Goal: Task Accomplishment & Management: Manage account settings

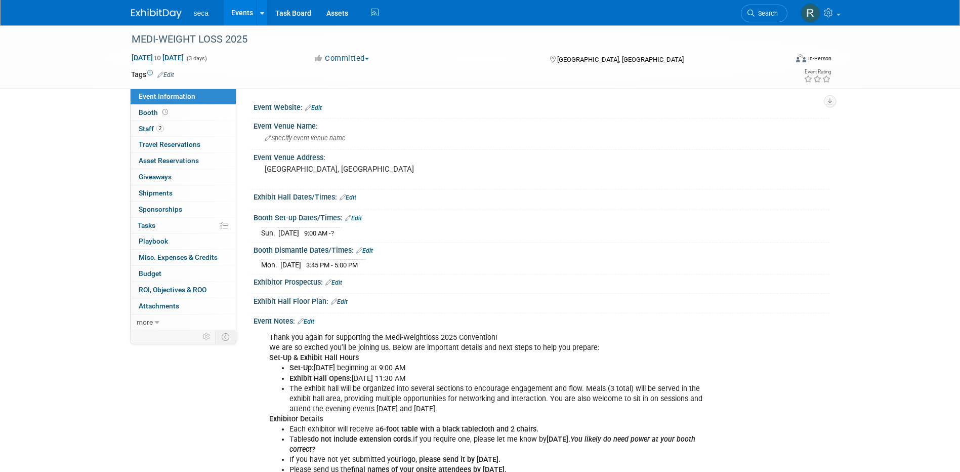
click at [242, 14] on link "Events" at bounding box center [242, 12] width 37 height 25
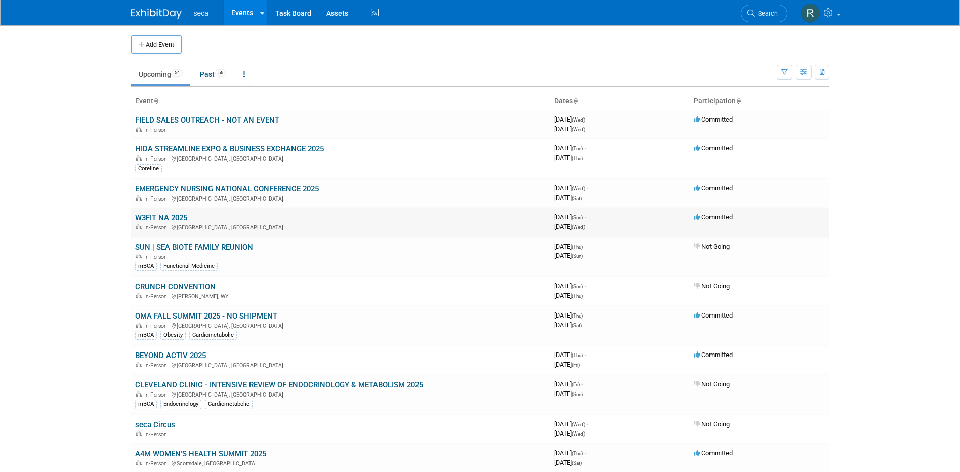
click at [155, 216] on link "W3FIT NA 2025" at bounding box center [161, 217] width 52 height 9
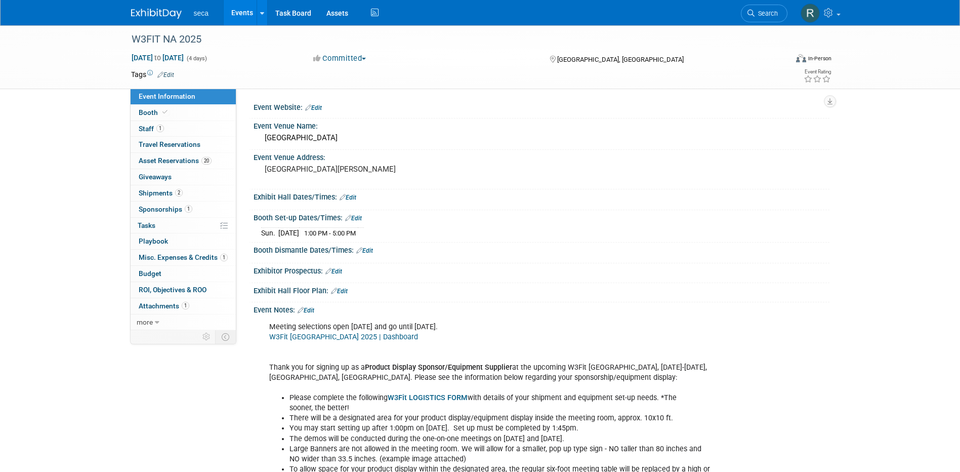
click at [314, 106] on link "Edit" at bounding box center [313, 107] width 17 height 7
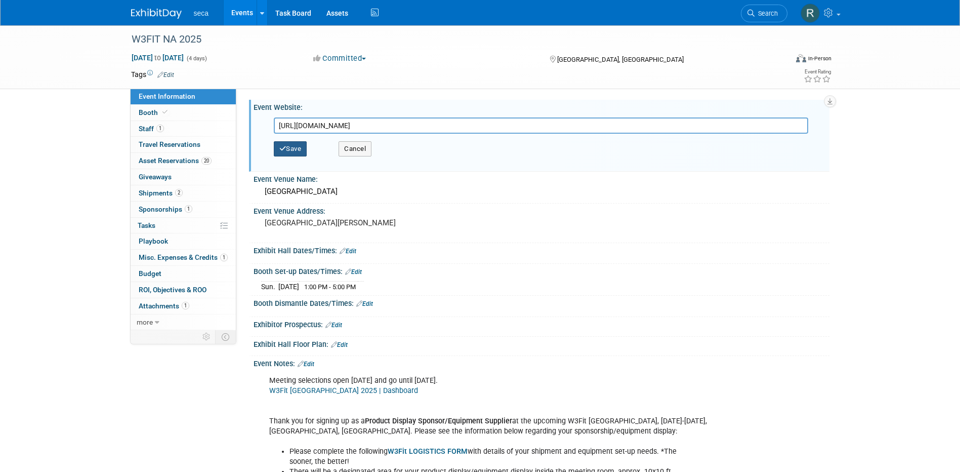
type input "https://weworkwellevents.com/w3-fit/"
click at [289, 151] on button "Save" at bounding box center [290, 148] width 33 height 15
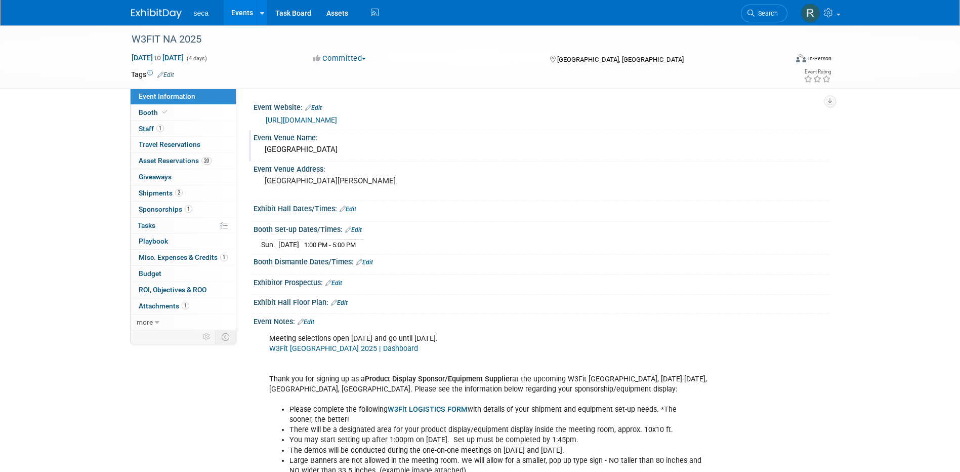
click at [343, 151] on div "Four Seasons Hotel Westlake Village" at bounding box center [541, 150] width 561 height 16
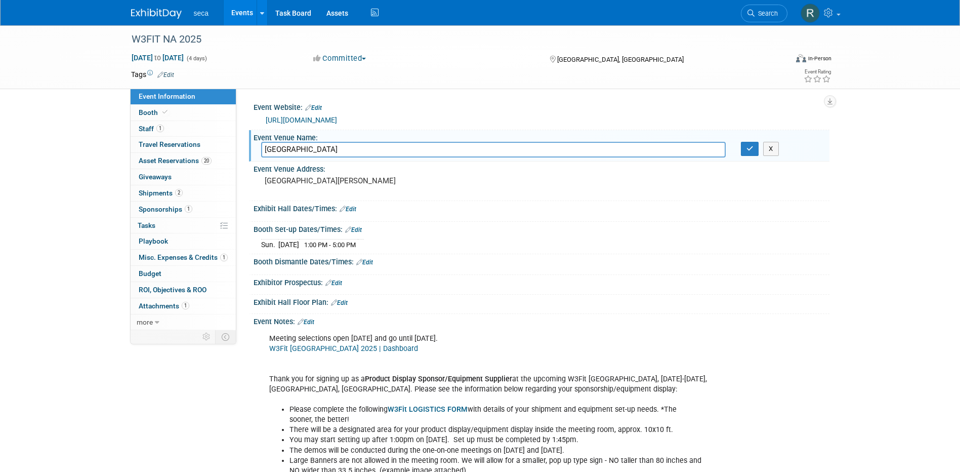
drag, startPoint x: 349, startPoint y: 149, endPoint x: 418, endPoint y: 118, distance: 75.9
click at [349, 148] on input "Four Seasons Hotel Westlake Village" at bounding box center [493, 150] width 464 height 16
type input "Four Seasons Hotel West Lake Village"
click at [750, 147] on icon "button" at bounding box center [749, 148] width 7 height 7
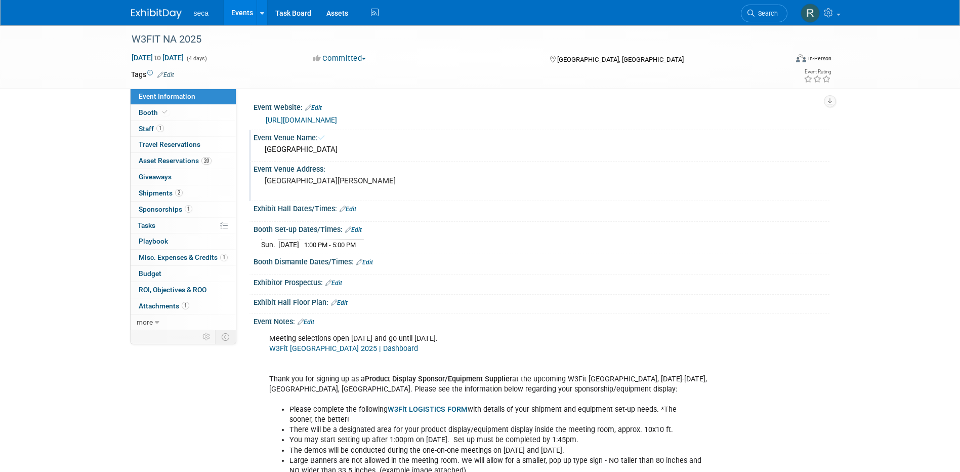
click at [281, 185] on pre "Two Dole Drive Westlake Village, CA 91362" at bounding box center [374, 180] width 218 height 9
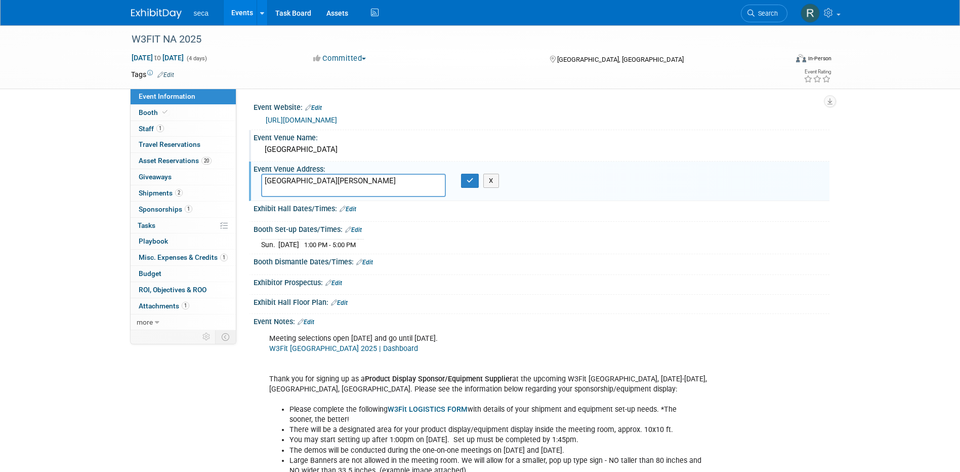
click at [281, 190] on textarea "Two Dole Drive Westlake Village, CA 91362" at bounding box center [353, 185] width 185 height 23
type textarea "Two Dole Drive West Lake Village, CA 91362"
click at [468, 183] on icon "button" at bounding box center [470, 180] width 7 height 7
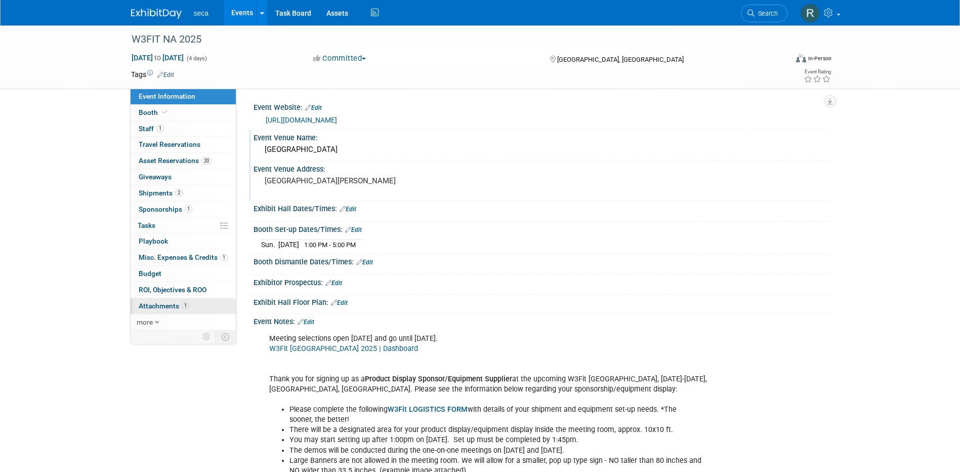
click at [164, 307] on span "Attachments 1" at bounding box center [164, 306] width 51 height 8
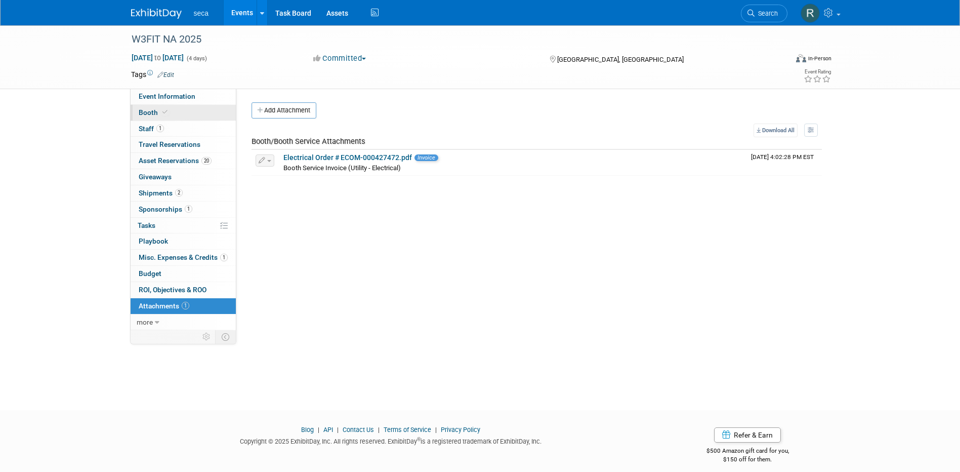
click at [155, 114] on span "Booth" at bounding box center [154, 112] width 31 height 8
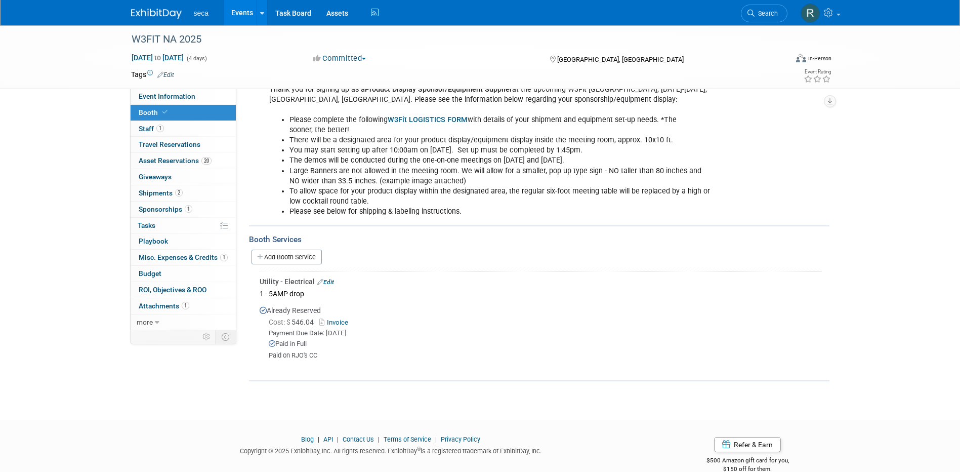
scroll to position [160, 0]
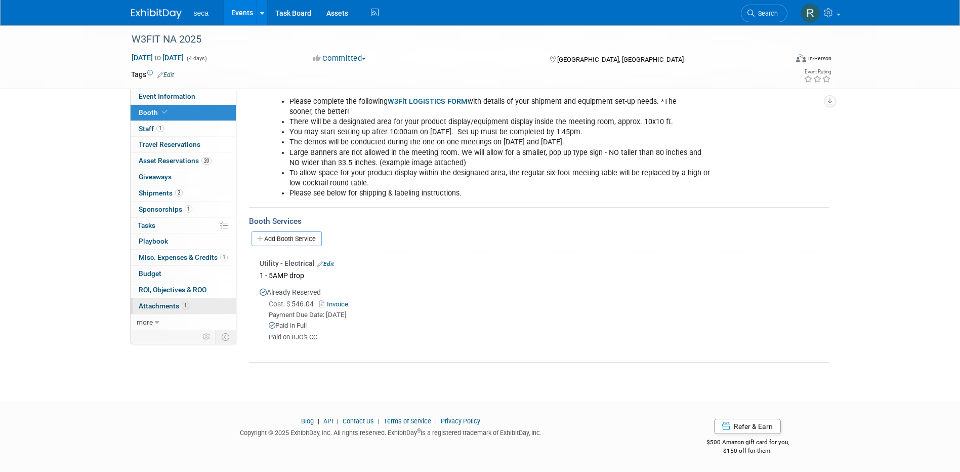
click at [166, 309] on span "Attachments 1" at bounding box center [164, 306] width 51 height 8
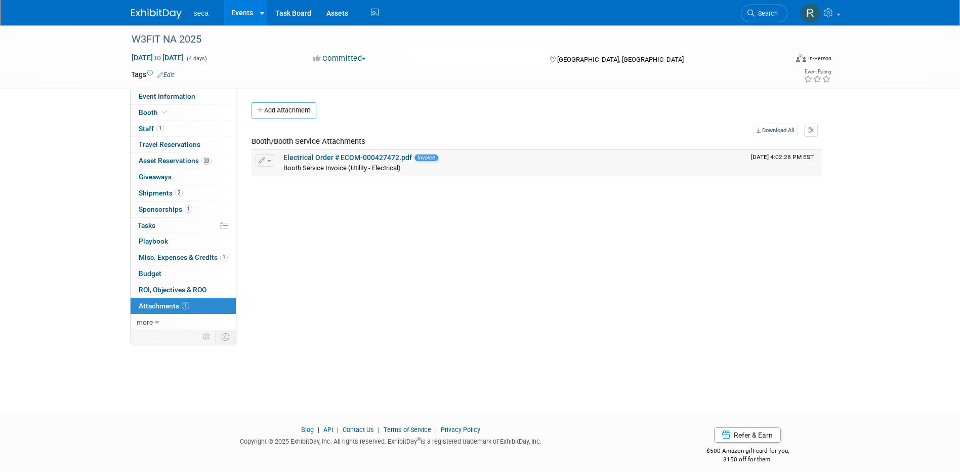
click at [422, 158] on span "Invoice" at bounding box center [426, 157] width 24 height 7
click at [317, 158] on link "Electrical Order # ECOM-000427472.pdf" at bounding box center [347, 157] width 129 height 8
click at [156, 111] on span "Booth" at bounding box center [154, 112] width 31 height 8
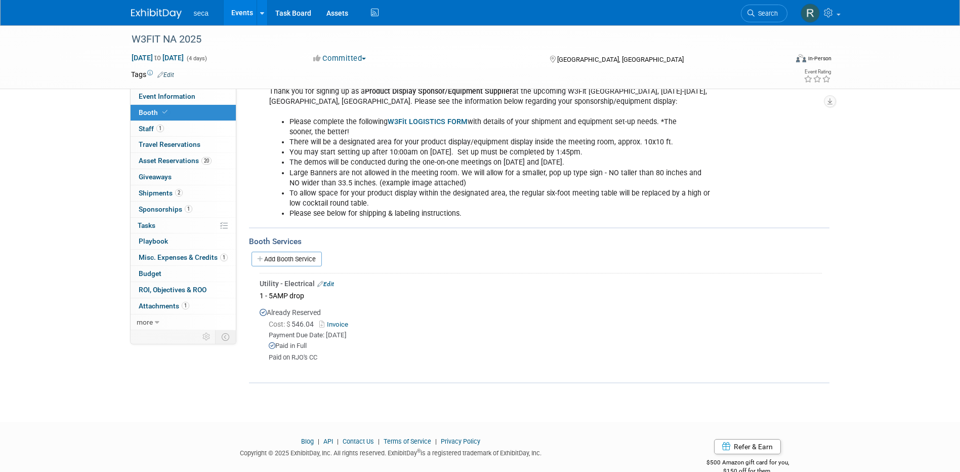
scroll to position [160, 0]
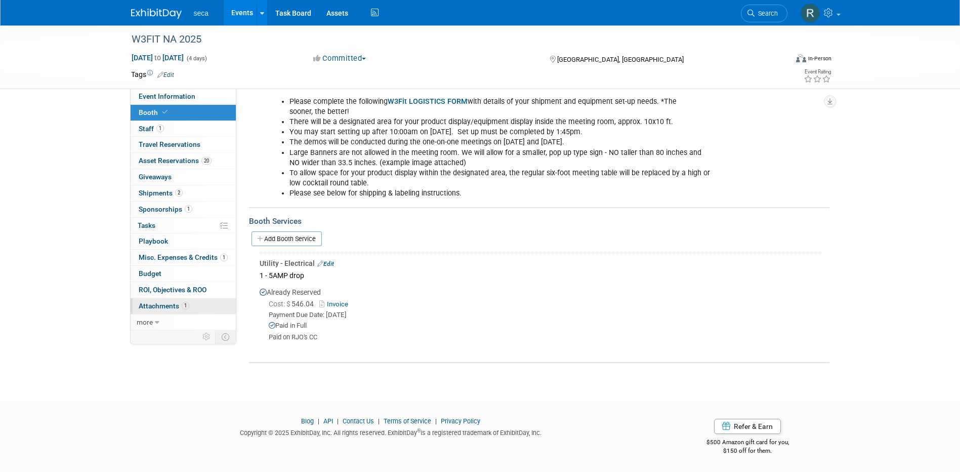
click at [161, 305] on span "Attachments 1" at bounding box center [164, 306] width 51 height 8
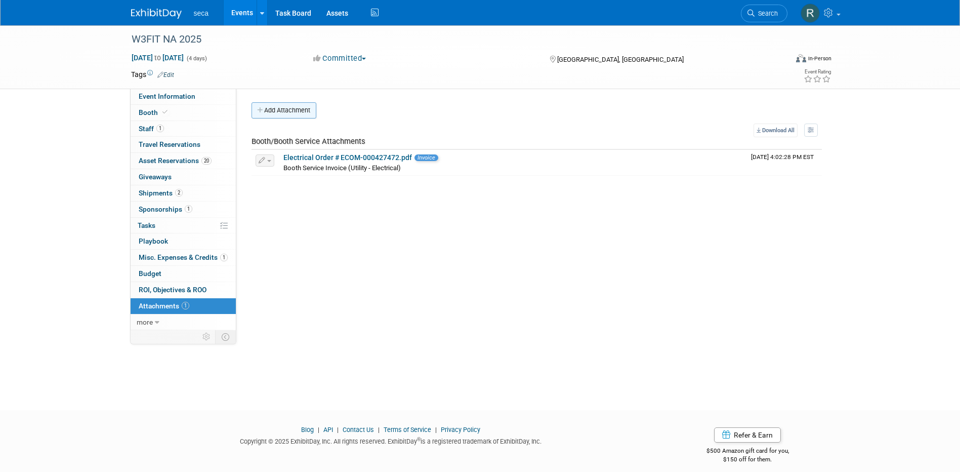
click at [300, 109] on button "Add Attachment" at bounding box center [283, 110] width 65 height 16
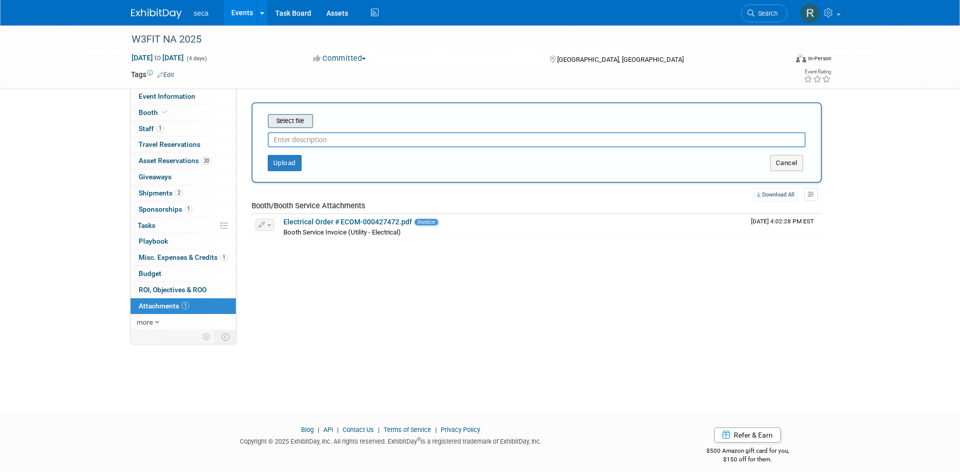
click at [285, 121] on input "file" at bounding box center [252, 121] width 120 height 12
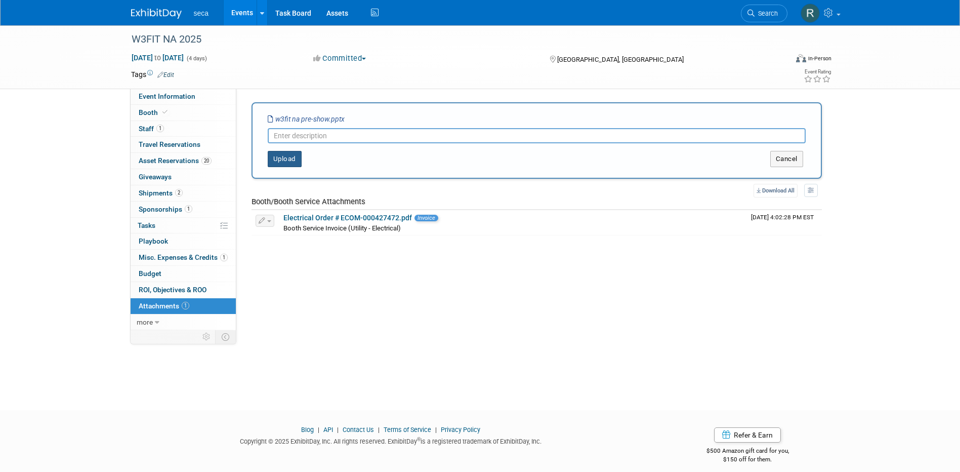
click at [286, 157] on button "Upload" at bounding box center [285, 159] width 34 height 16
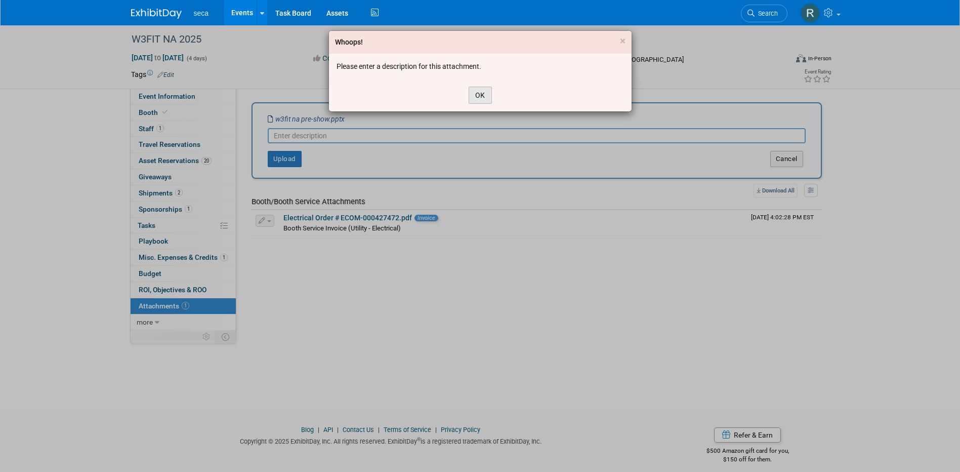
click at [475, 94] on button "OK" at bounding box center [480, 95] width 23 height 17
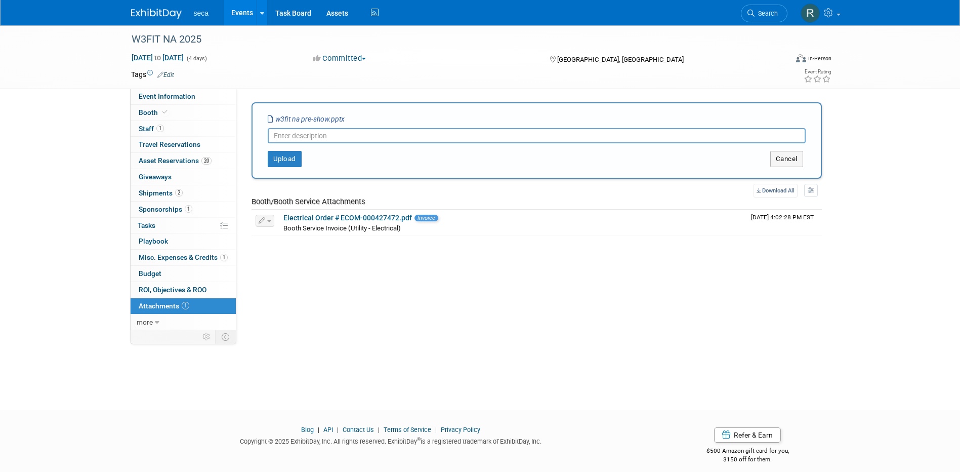
click at [344, 139] on input "text" at bounding box center [537, 135] width 538 height 15
type input "Pre-Show PPT"
click at [288, 153] on button "Upload" at bounding box center [285, 159] width 34 height 16
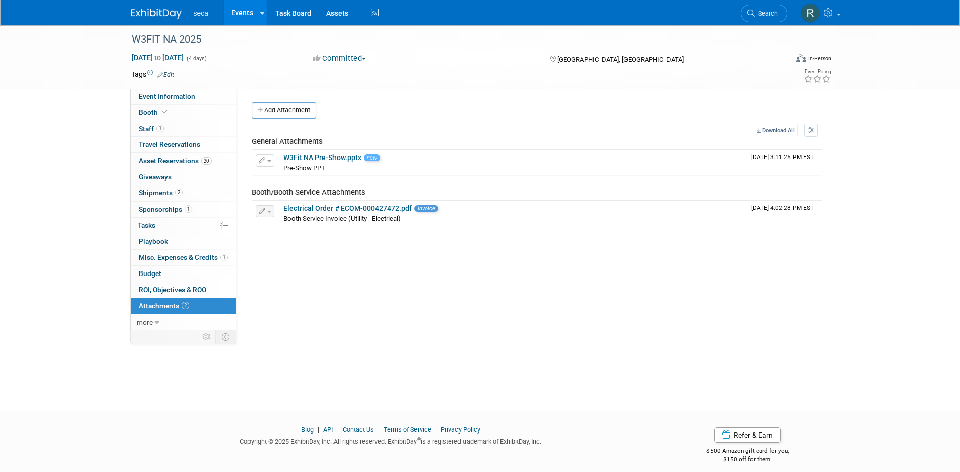
click at [232, 12] on link "Events" at bounding box center [242, 12] width 37 height 25
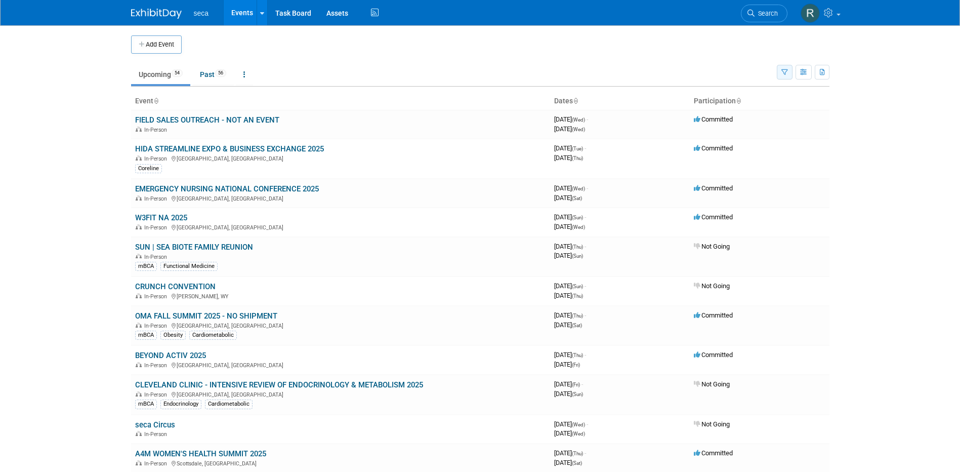
click at [785, 71] on icon "button" at bounding box center [784, 72] width 7 height 7
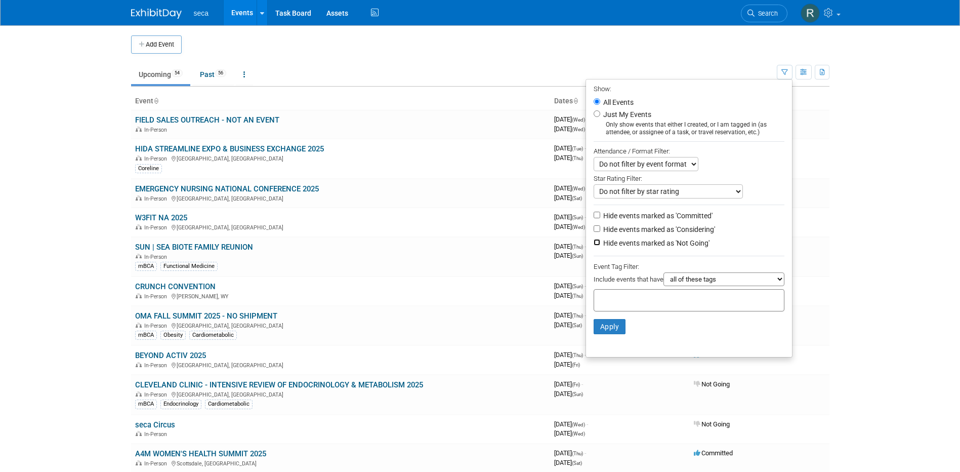
click at [594, 245] on input "Hide events marked as 'Not Going'" at bounding box center [597, 242] width 7 height 7
checkbox input "true"
click at [608, 327] on button "Apply" at bounding box center [610, 326] width 32 height 15
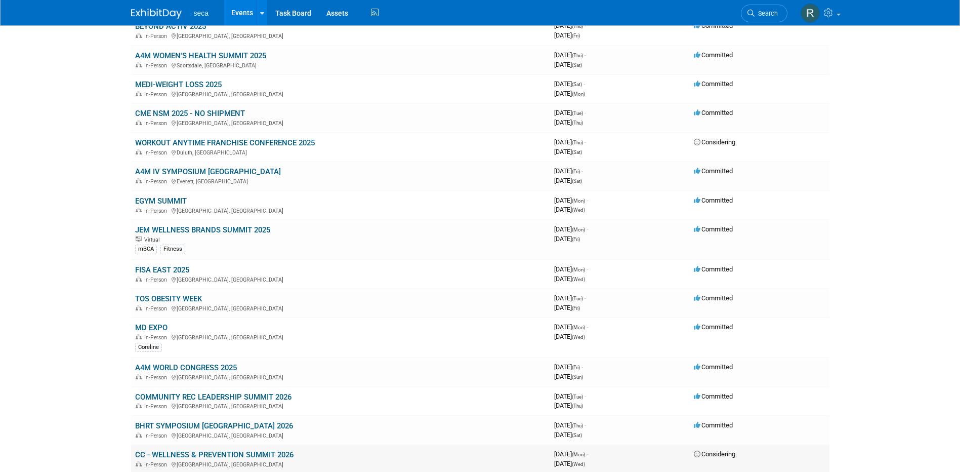
scroll to position [253, 0]
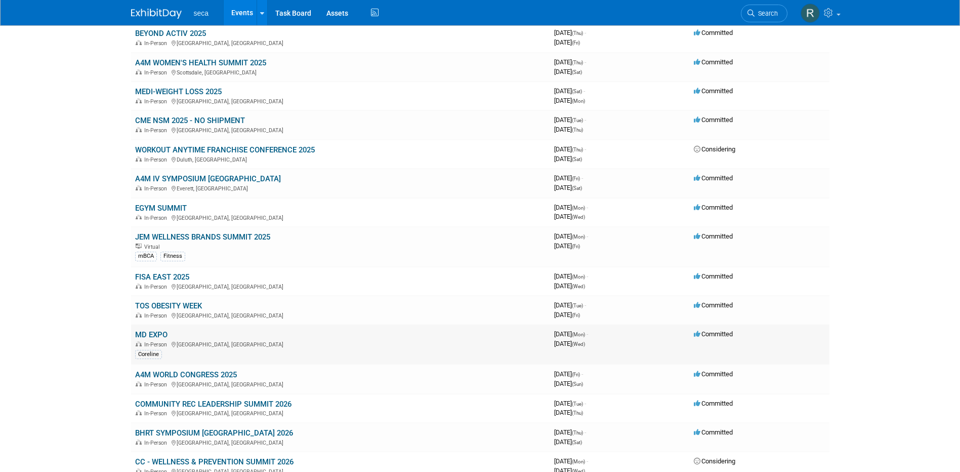
click at [153, 334] on link "MD EXPO" at bounding box center [151, 334] width 32 height 9
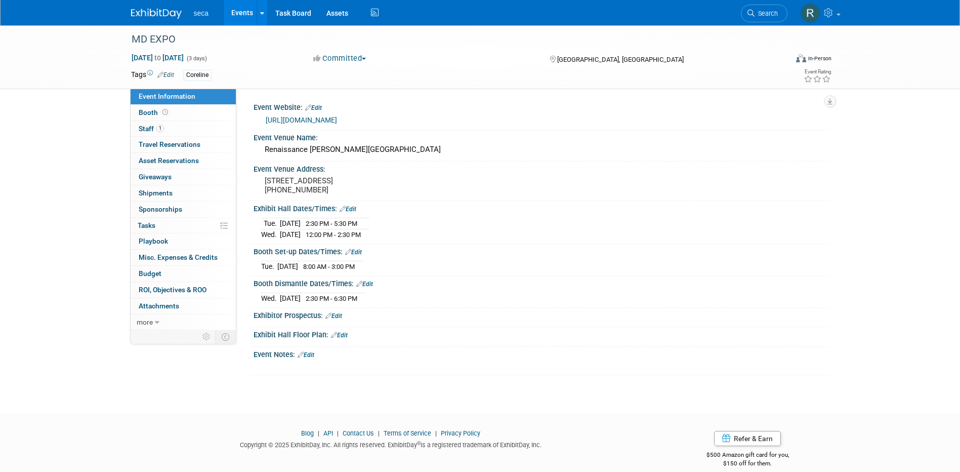
click at [314, 358] on link "Edit" at bounding box center [306, 354] width 17 height 7
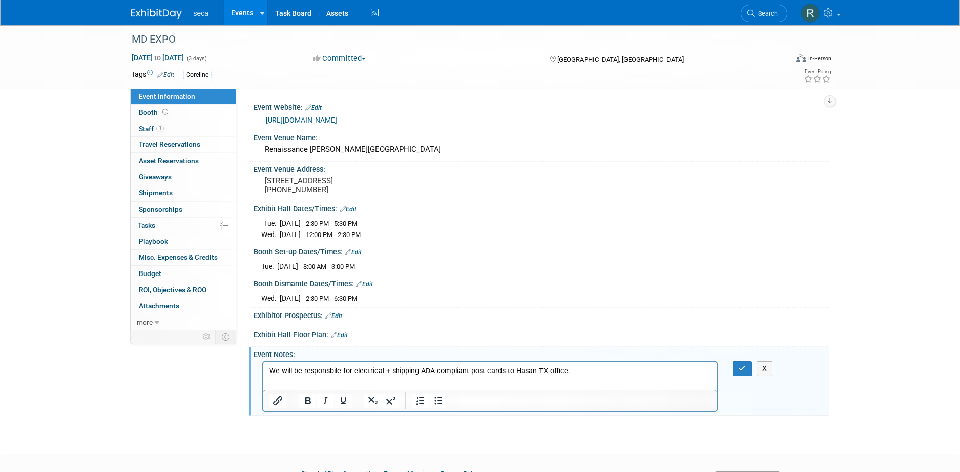
click at [537, 373] on p "We will be responsbile for electrical + shipping ADA compliant post cards to Ha…" at bounding box center [490, 371] width 442 height 10
click at [739, 371] on icon "button" at bounding box center [742, 367] width 8 height 7
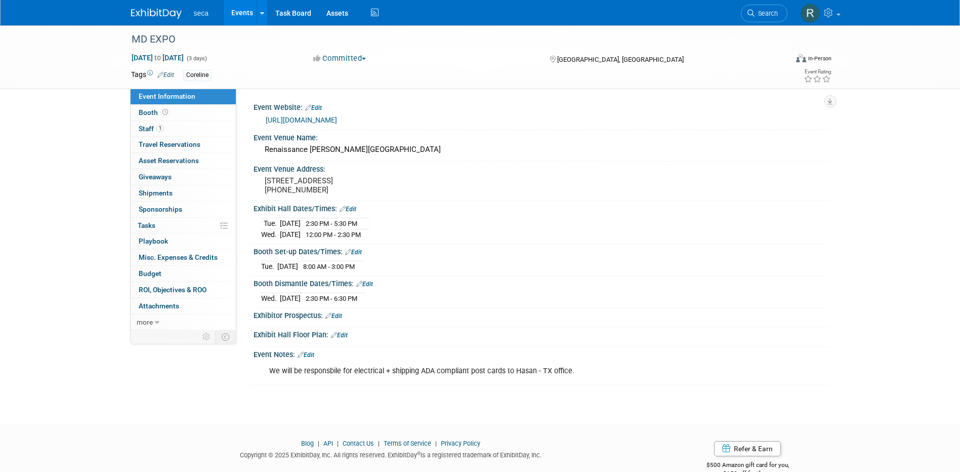
click at [577, 235] on div "Tue. Nov 11, 2025 2:30 PM - 5:30 PM Wed. Nov 12, 2025 12:00 PM - 2:30 PM" at bounding box center [541, 227] width 561 height 24
click at [239, 18] on link "Events" at bounding box center [242, 12] width 37 height 25
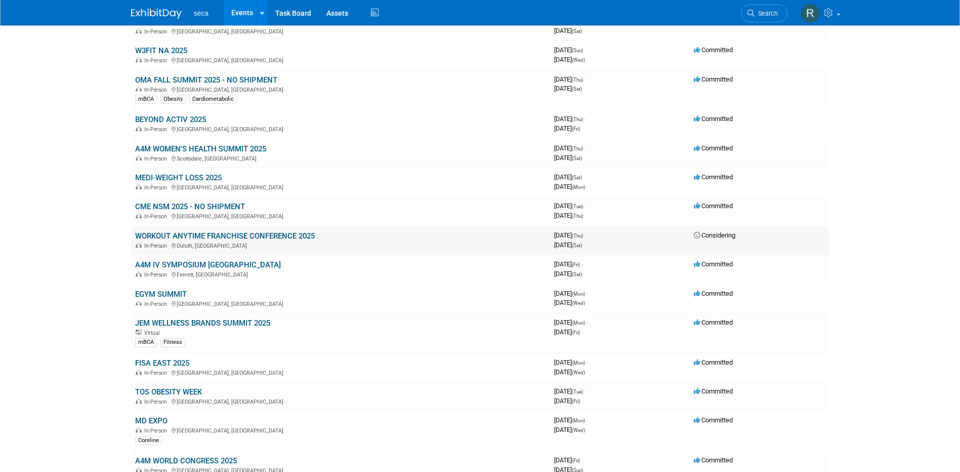
scroll to position [202, 0]
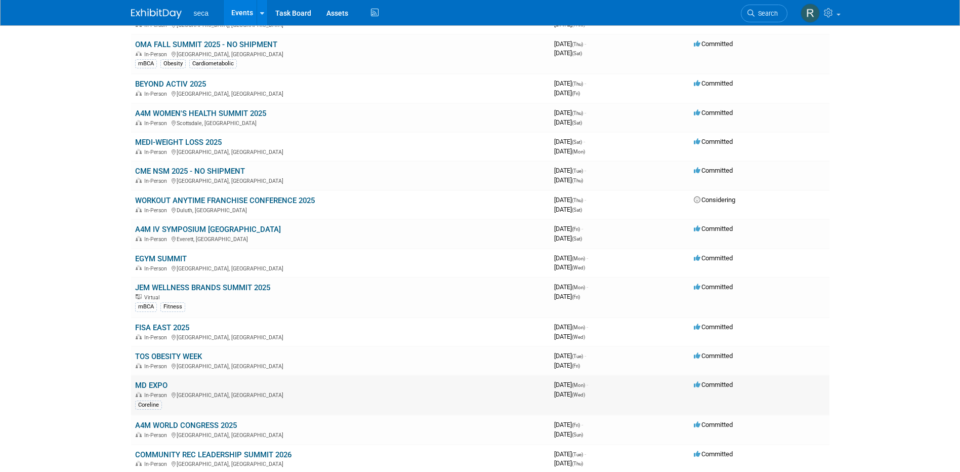
click at [162, 388] on link "MD EXPO" at bounding box center [151, 384] width 32 height 9
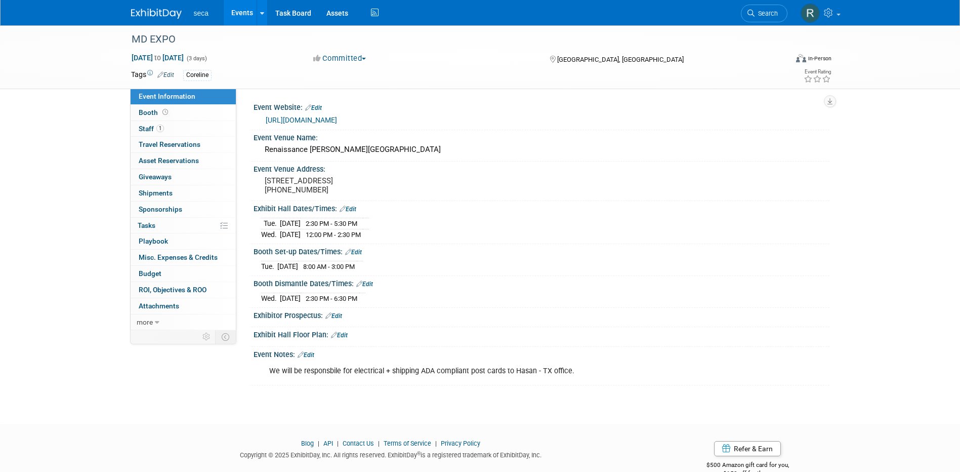
click at [240, 9] on link "Events" at bounding box center [242, 12] width 37 height 25
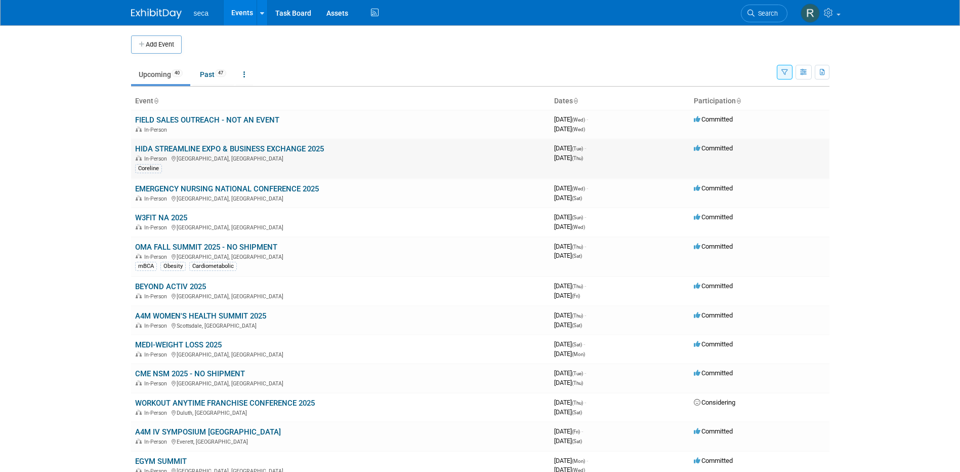
click at [184, 146] on link "HIDA STREAMLINE EXPO & BUSINESS EXCHANGE 2025" at bounding box center [229, 148] width 189 height 9
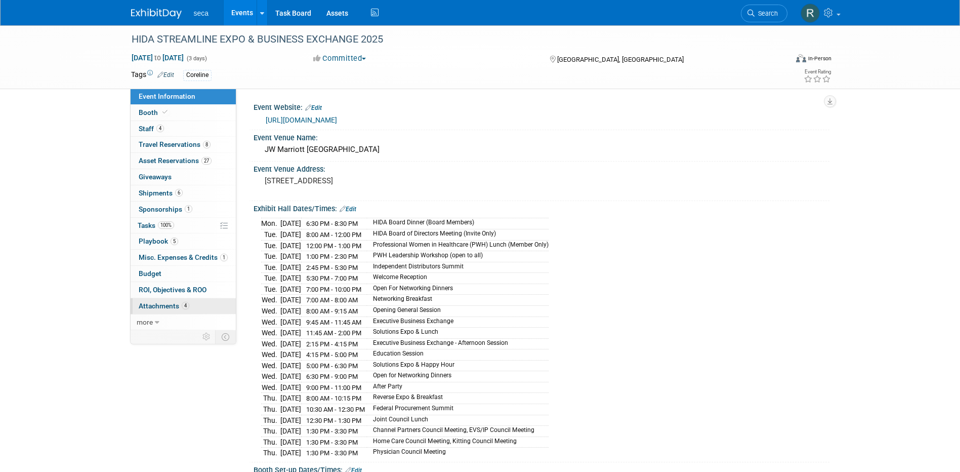
click at [174, 305] on span "Attachments 4" at bounding box center [164, 306] width 51 height 8
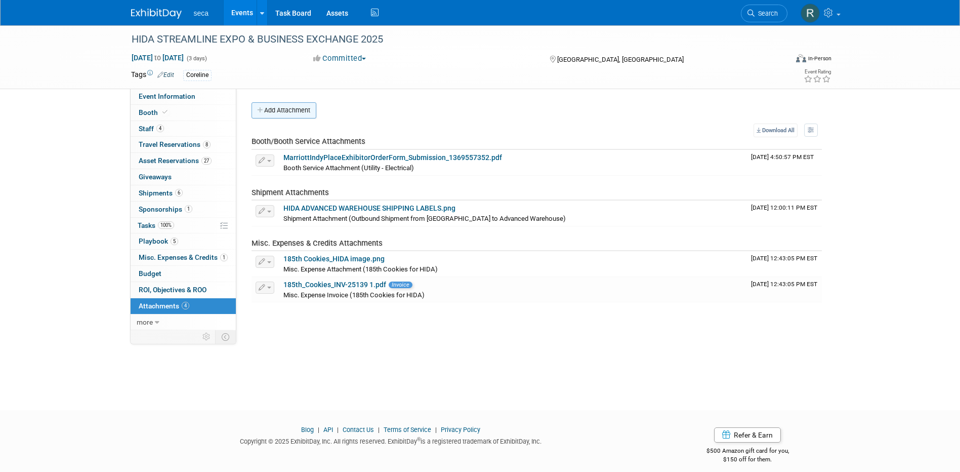
click at [294, 110] on button "Add Attachment" at bounding box center [283, 110] width 65 height 16
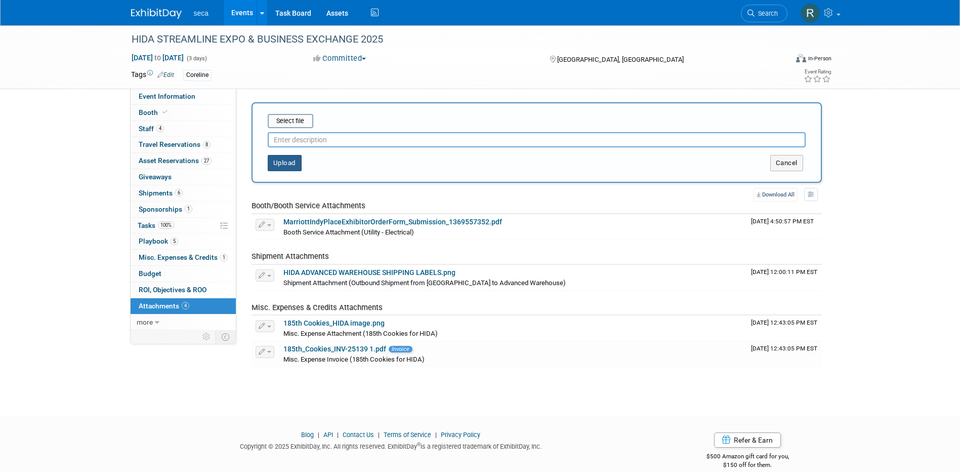
click at [289, 162] on button "Upload" at bounding box center [285, 163] width 34 height 16
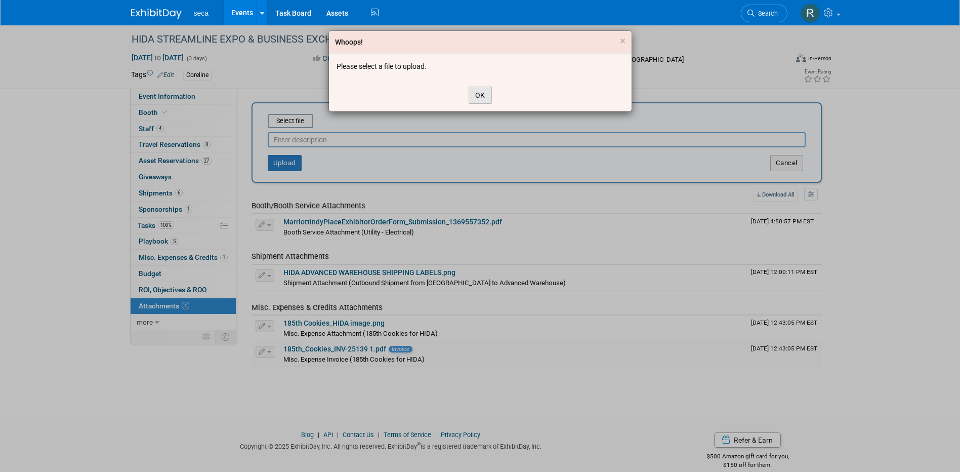
drag, startPoint x: 485, startPoint y: 91, endPoint x: 462, endPoint y: 96, distance: 22.9
click at [485, 91] on button "OK" at bounding box center [480, 95] width 23 height 17
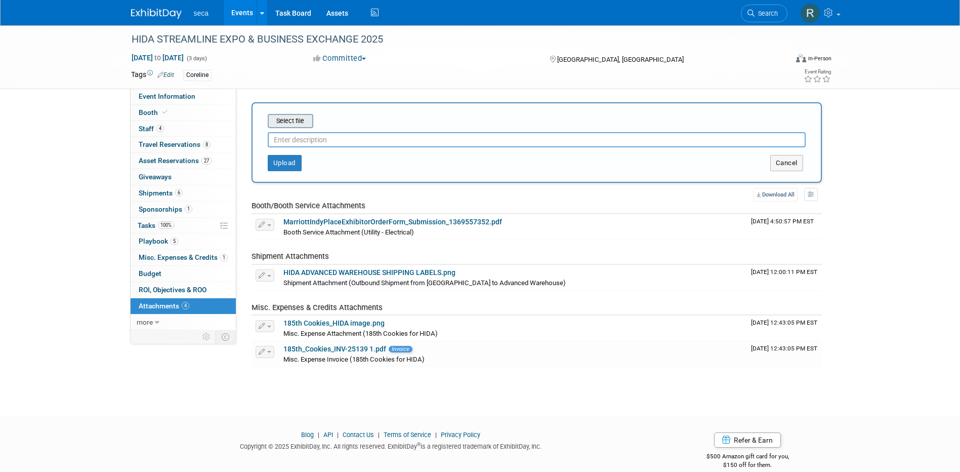
click at [280, 126] on input "file" at bounding box center [252, 121] width 120 height 12
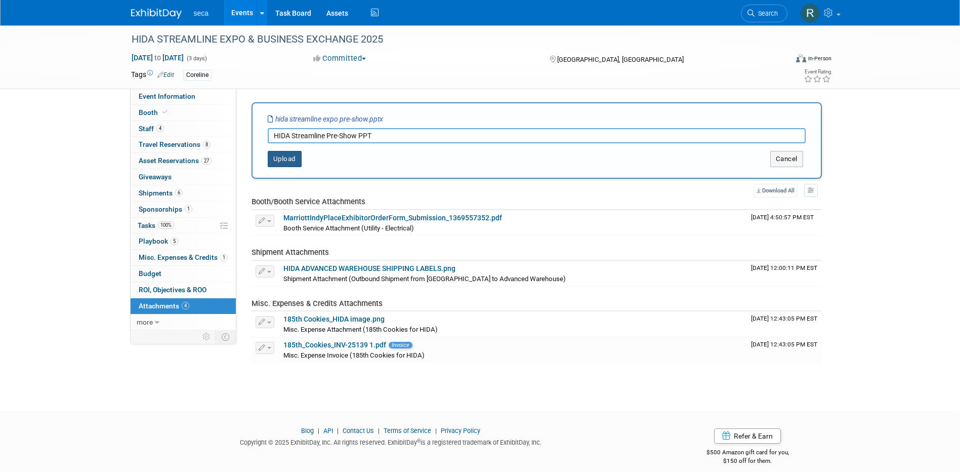
type input "HIDA Streamline Pre-Show PPT"
click at [270, 159] on button "Upload" at bounding box center [285, 159] width 34 height 16
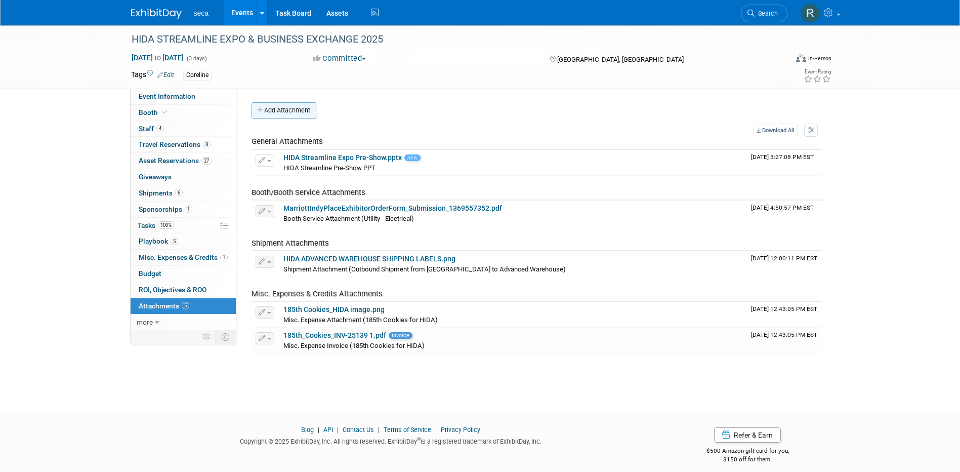
click at [285, 112] on button "Add Attachment" at bounding box center [283, 110] width 65 height 16
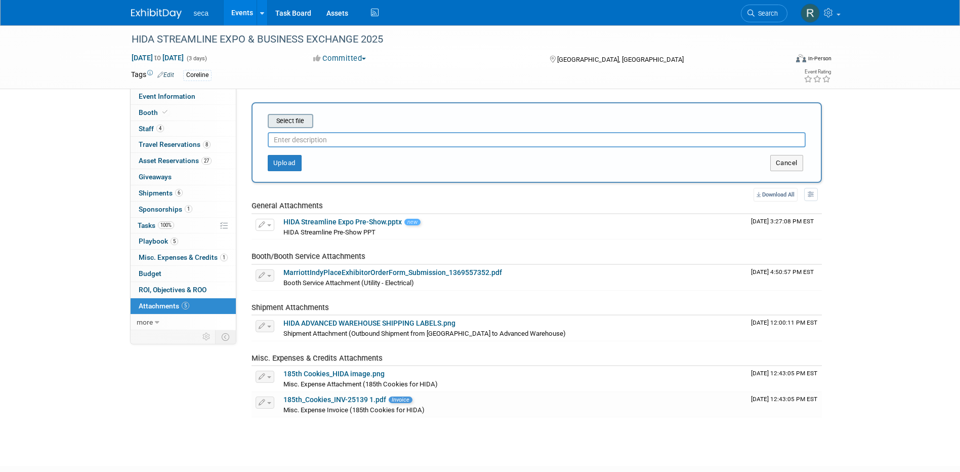
click at [288, 123] on input "file" at bounding box center [252, 121] width 120 height 12
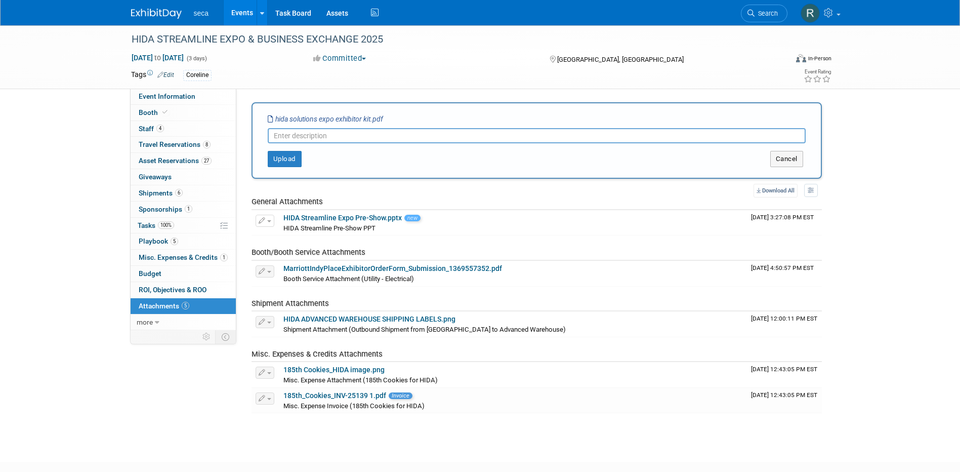
click at [314, 138] on input "text" at bounding box center [537, 135] width 538 height 15
type input "HIDA Exhibitor Kit"
click at [299, 153] on button "Upload" at bounding box center [285, 159] width 34 height 16
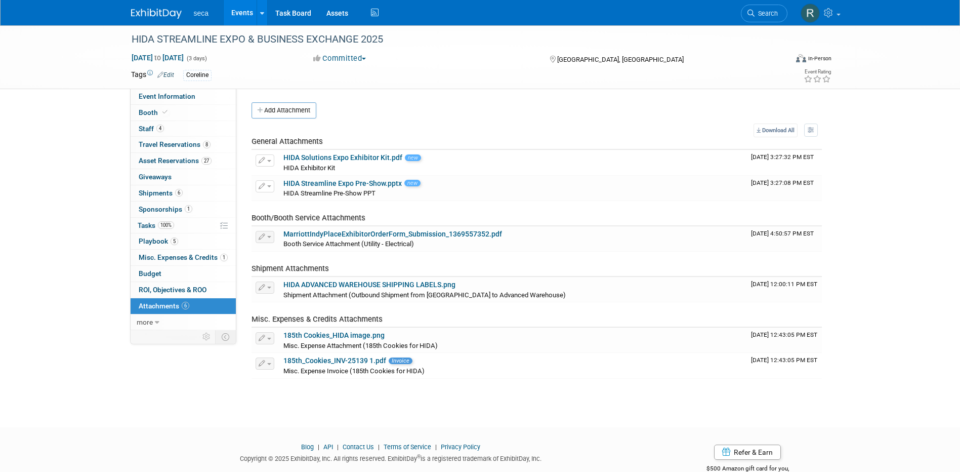
click at [242, 12] on link "Events" at bounding box center [242, 12] width 37 height 25
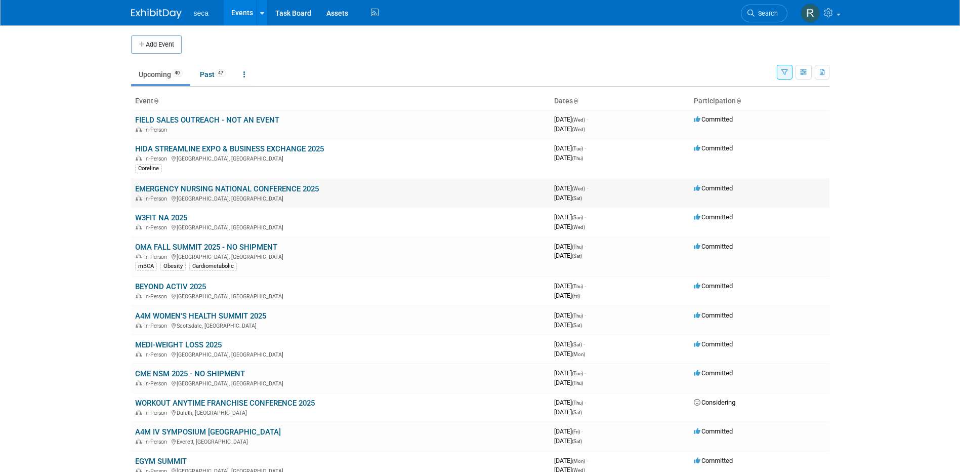
click at [202, 189] on link "EMERGENCY NURSING NATIONAL CONFERENCE 2025" at bounding box center [227, 188] width 184 height 9
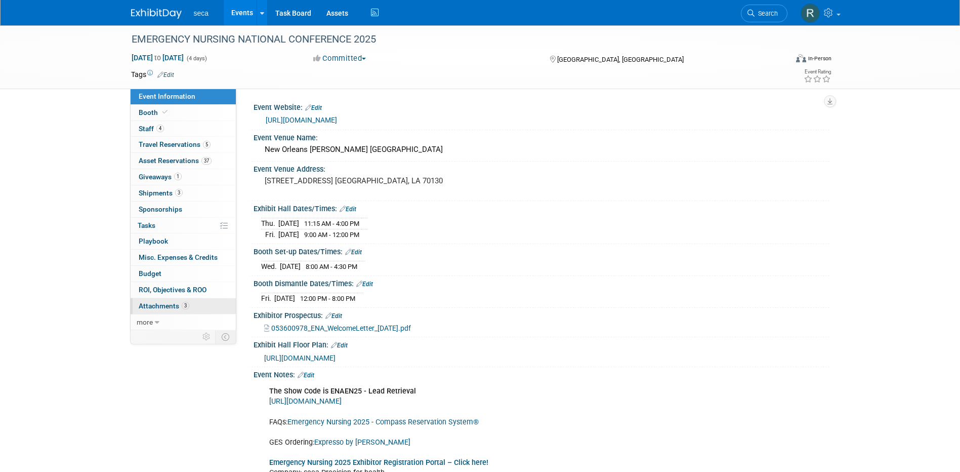
click at [170, 304] on span "Attachments 3" at bounding box center [164, 306] width 51 height 8
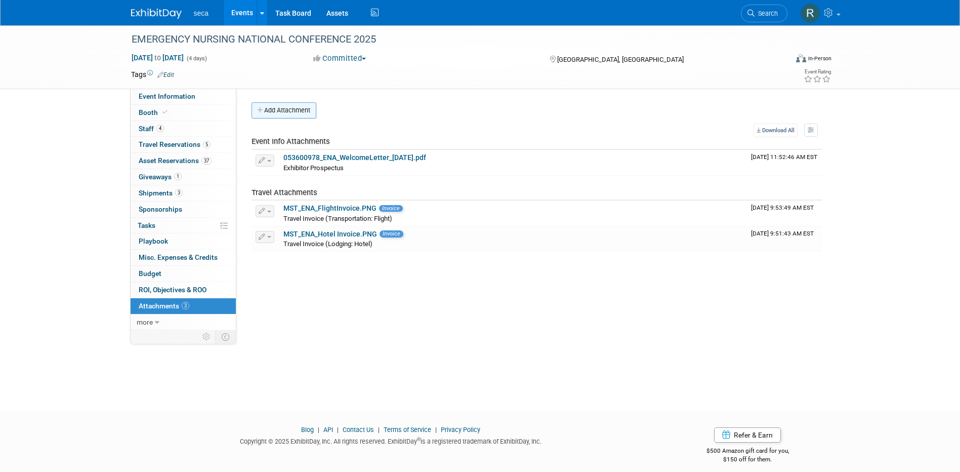
click at [289, 112] on button "Add Attachment" at bounding box center [283, 110] width 65 height 16
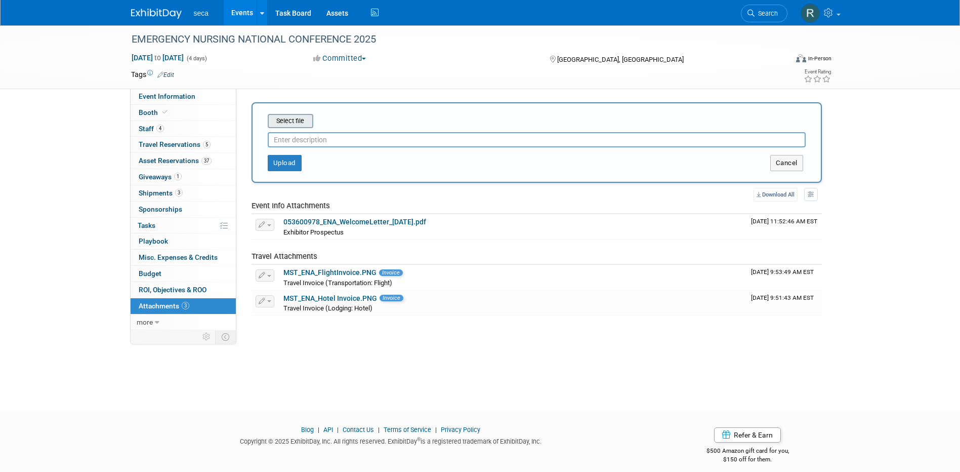
click at [293, 123] on input "file" at bounding box center [252, 121] width 120 height 12
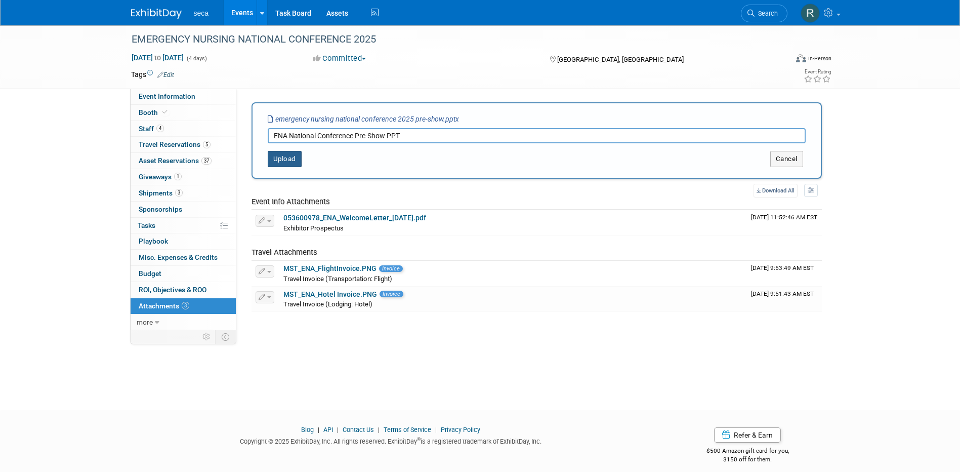
type input "ENA National Conference Pre-Show PPT"
click at [294, 156] on button "Upload" at bounding box center [285, 159] width 34 height 16
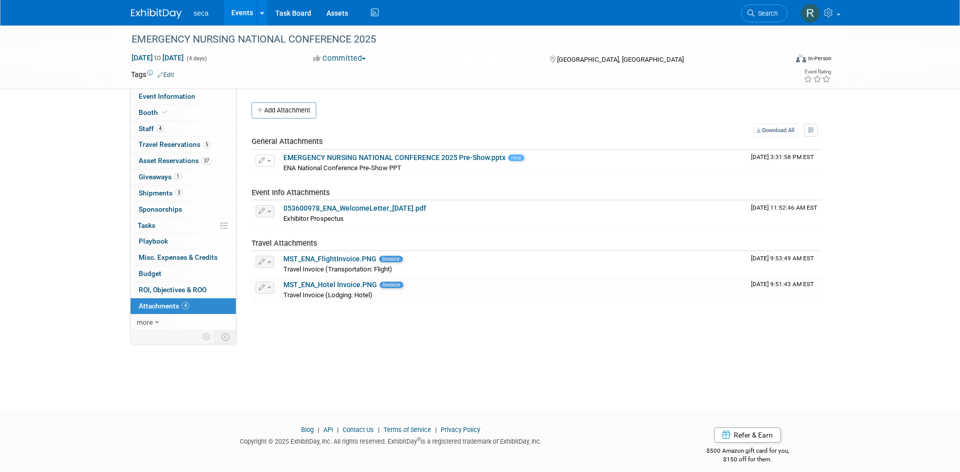
click at [233, 16] on link "Events" at bounding box center [242, 12] width 37 height 25
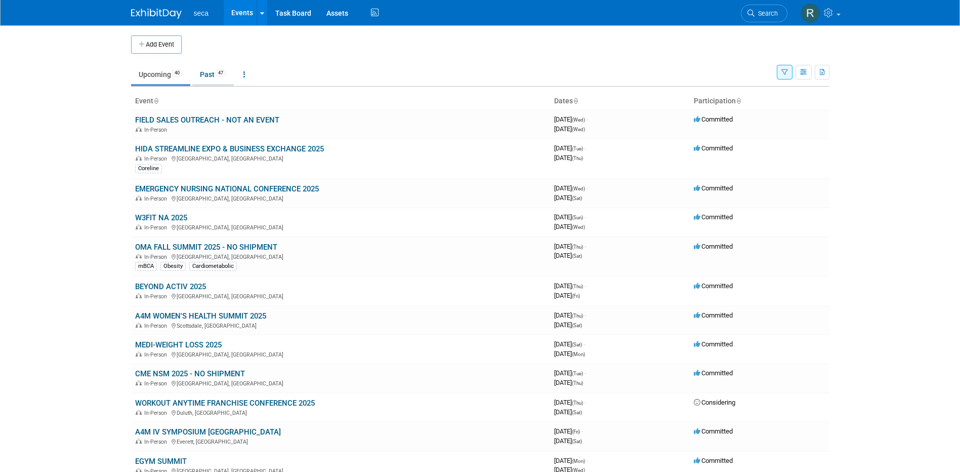
click at [205, 78] on link "Past 47" at bounding box center [212, 74] width 41 height 19
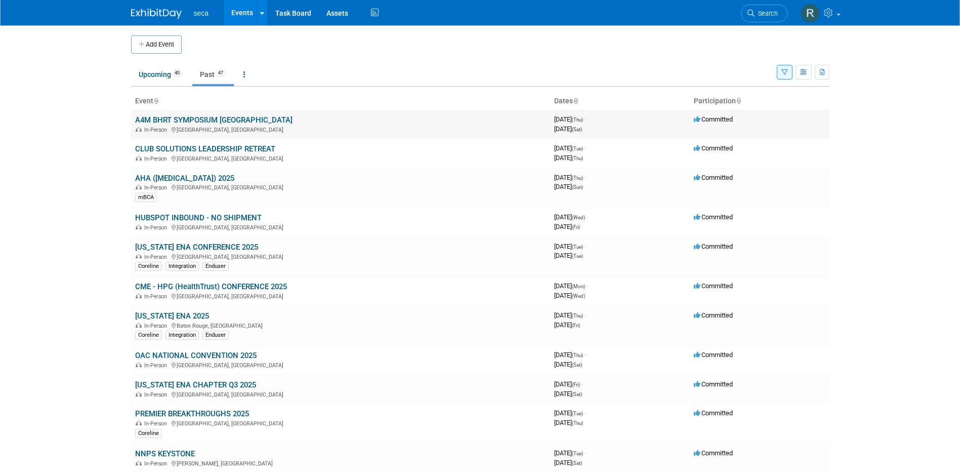
click at [209, 117] on link "A4M BHRT SYMPOSIUM [GEOGRAPHIC_DATA]" at bounding box center [213, 119] width 157 height 9
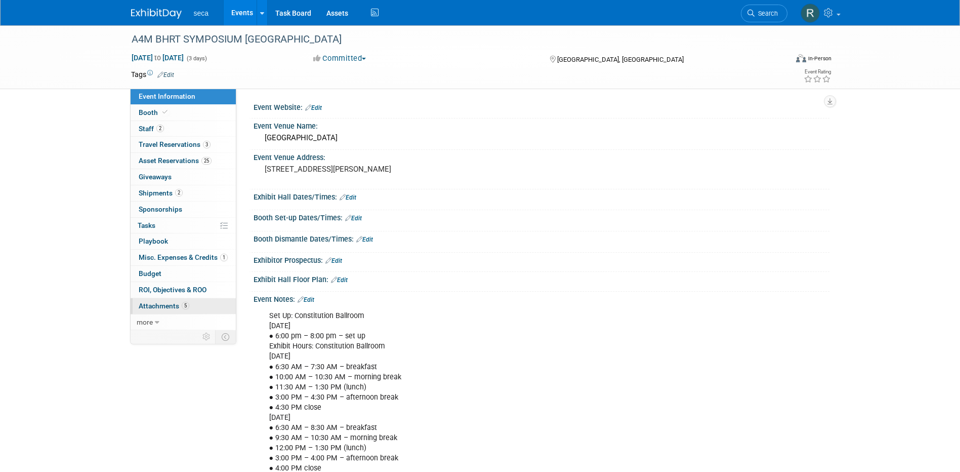
click at [171, 305] on span "Attachments 5" at bounding box center [164, 306] width 51 height 8
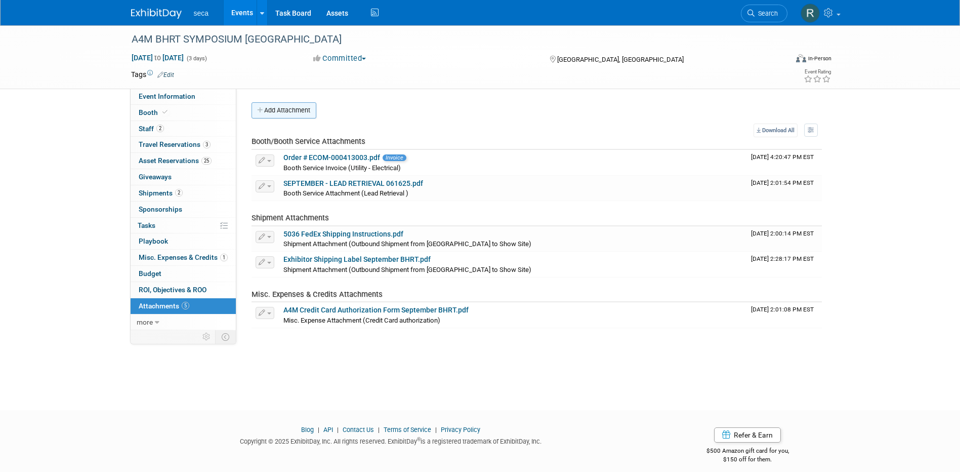
click at [298, 110] on button "Add Attachment" at bounding box center [283, 110] width 65 height 16
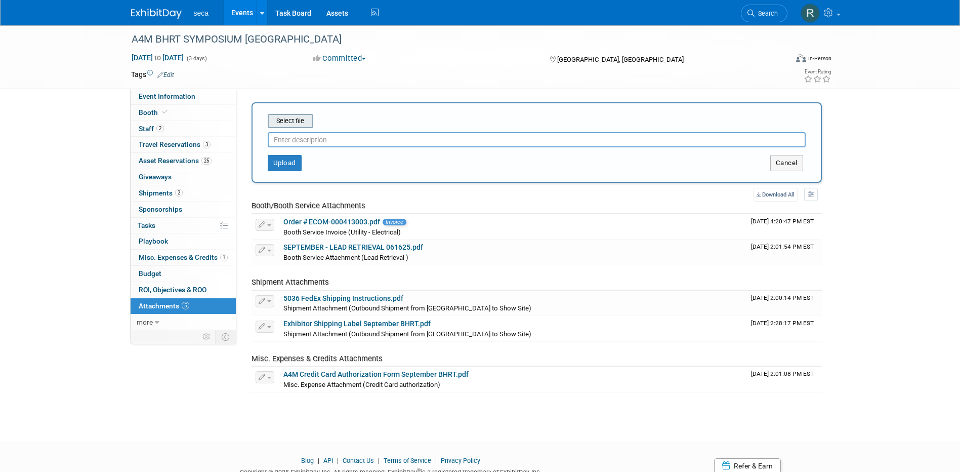
click at [281, 119] on input "file" at bounding box center [252, 121] width 120 height 12
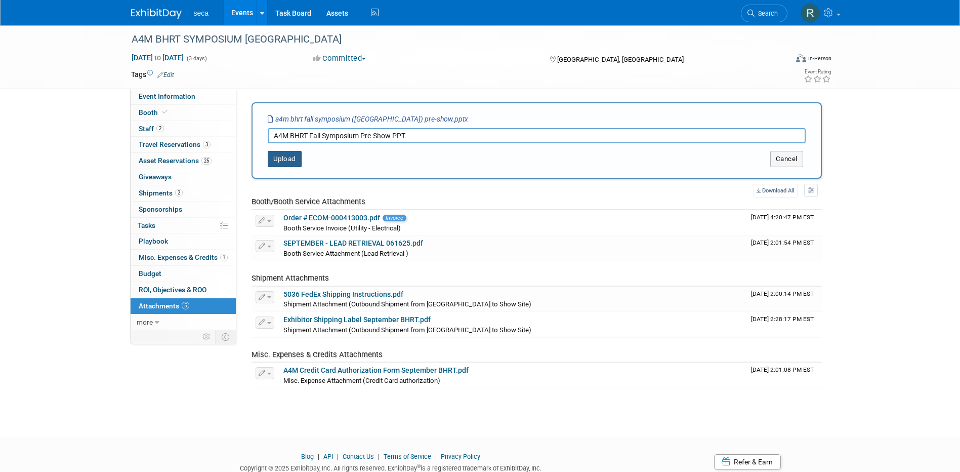
type input "A4M BHRT Fall Symposium Pre-Show PPT"
click at [289, 155] on button "Upload" at bounding box center [285, 159] width 34 height 16
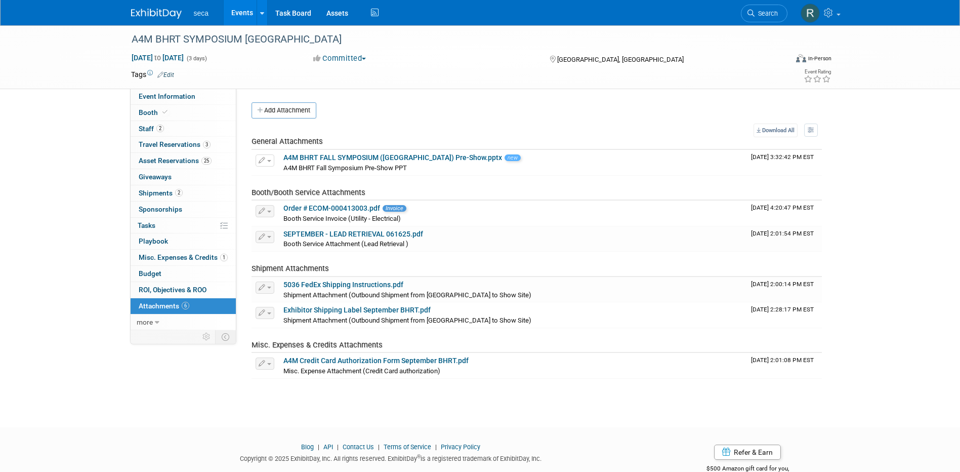
click at [241, 14] on link "Events" at bounding box center [242, 12] width 37 height 25
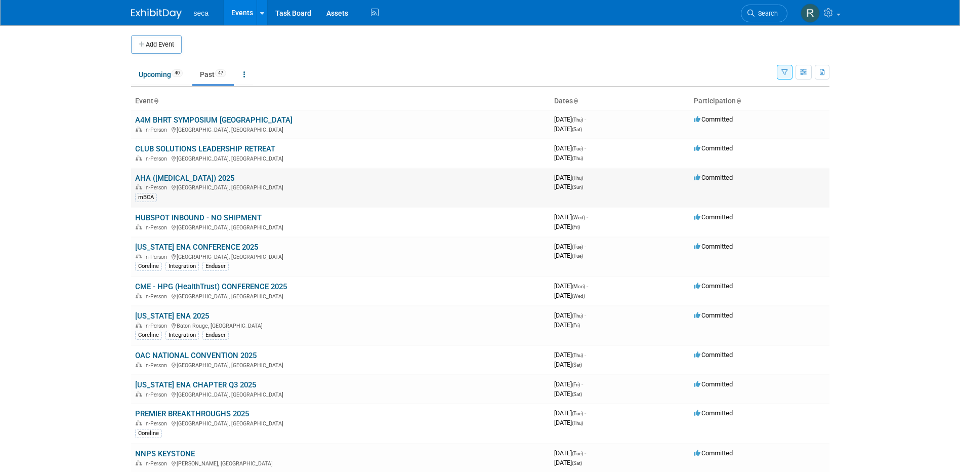
click at [213, 176] on link "AHA ([MEDICAL_DATA]) 2025" at bounding box center [184, 178] width 99 height 9
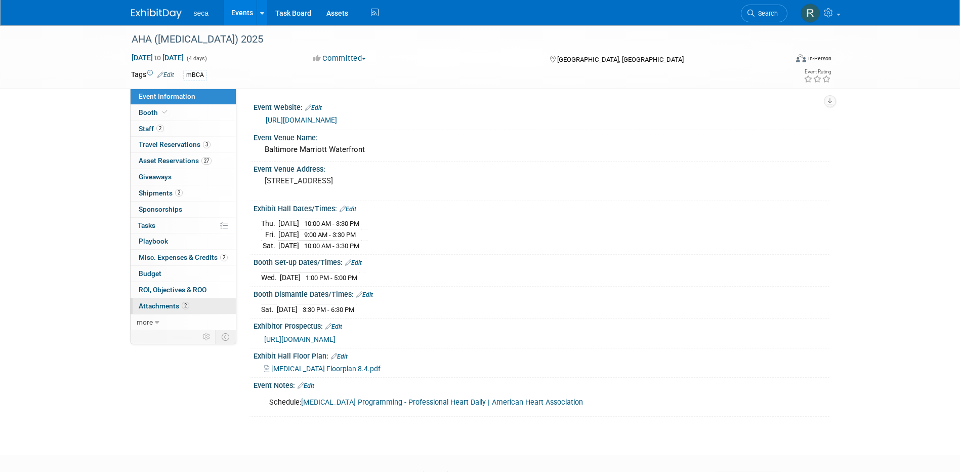
click at [167, 305] on span "Attachments 2" at bounding box center [164, 306] width 51 height 8
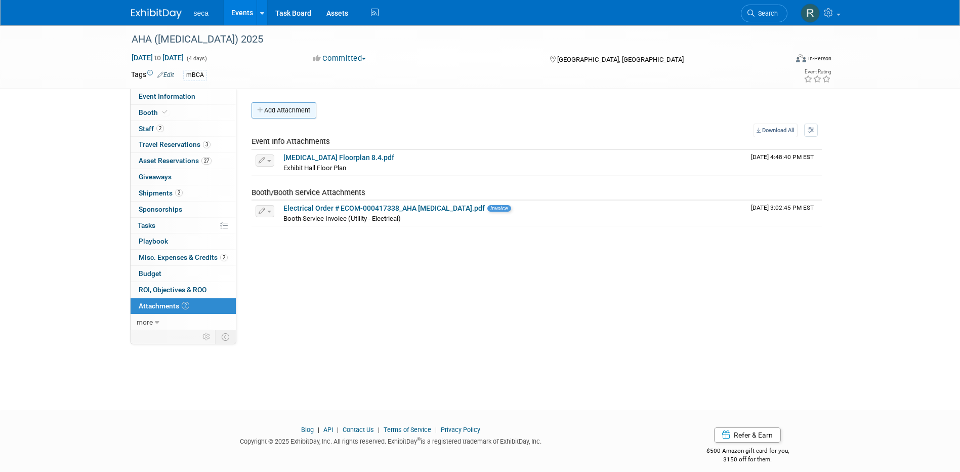
click at [288, 107] on button "Add Attachment" at bounding box center [283, 110] width 65 height 16
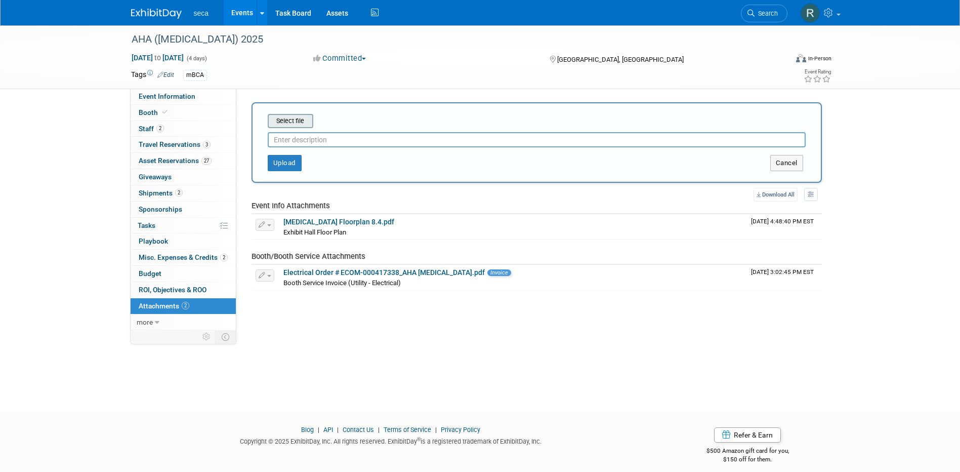
click at [290, 118] on input "file" at bounding box center [252, 121] width 120 height 12
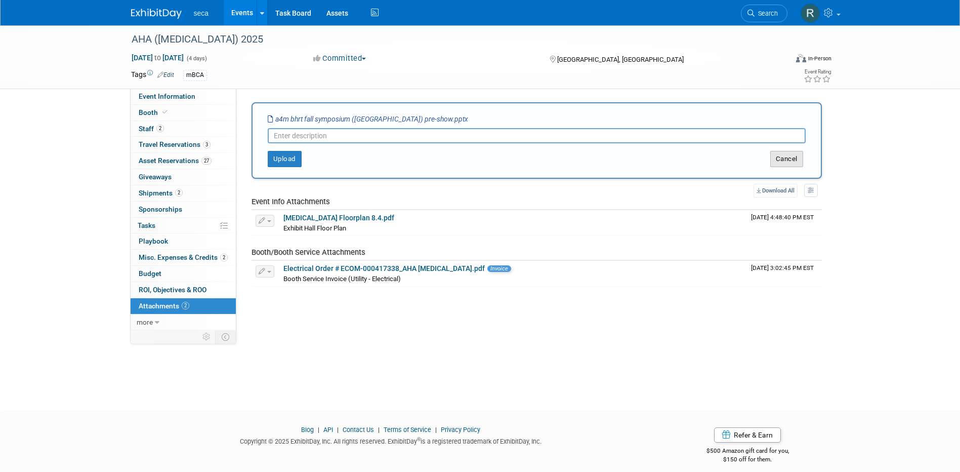
drag, startPoint x: 790, startPoint y: 156, endPoint x: 582, endPoint y: 153, distance: 208.0
click at [790, 156] on button "Cancel" at bounding box center [786, 159] width 33 height 16
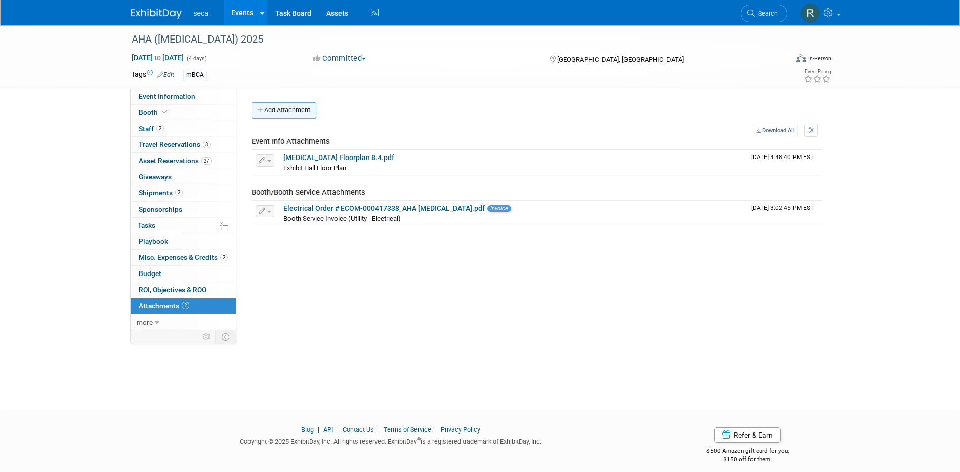
click at [285, 112] on button "Add Attachment" at bounding box center [283, 110] width 65 height 16
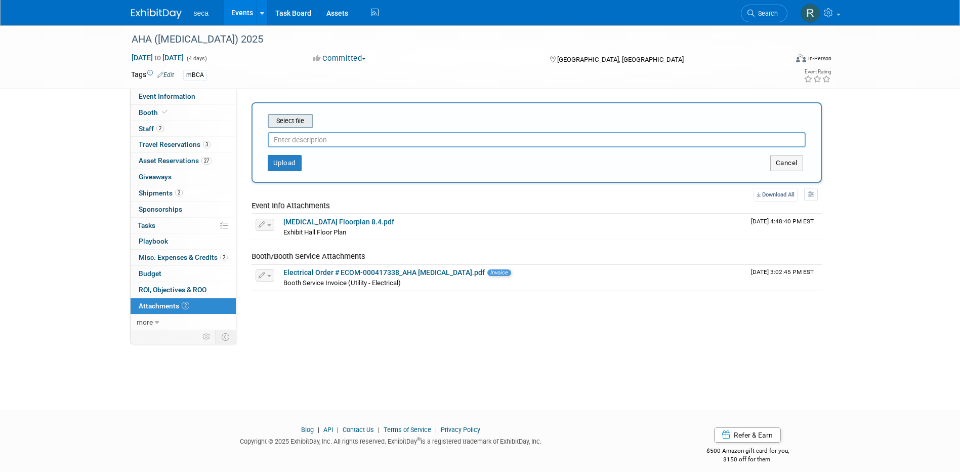
click at [299, 118] on input "file" at bounding box center [252, 121] width 120 height 12
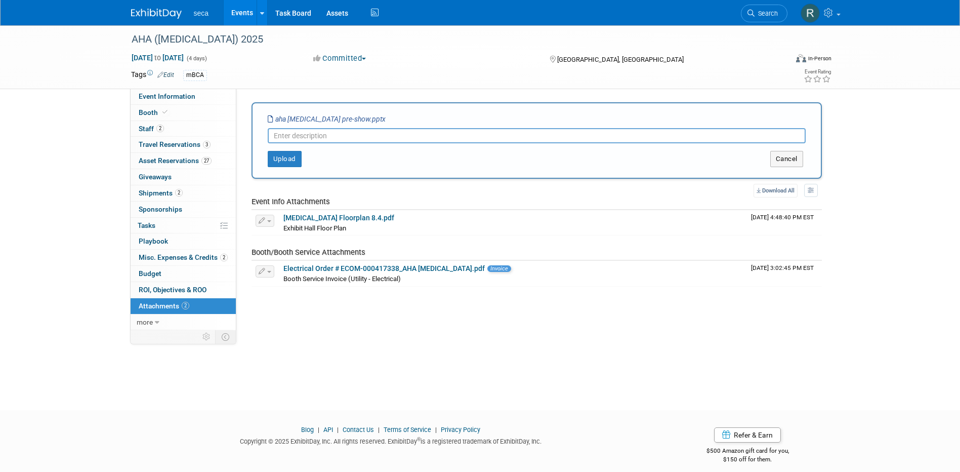
click at [329, 136] on input "text" at bounding box center [537, 135] width 538 height 15
click at [277, 162] on button "Upload" at bounding box center [285, 159] width 34 height 16
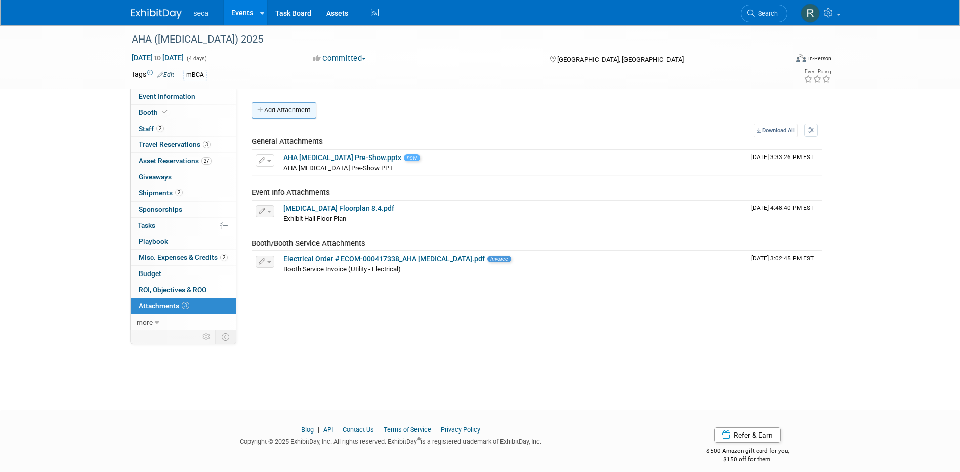
drag, startPoint x: 282, startPoint y: 112, endPoint x: 288, endPoint y: 113, distance: 6.2
click at [283, 112] on button "Add Attachment" at bounding box center [283, 110] width 65 height 16
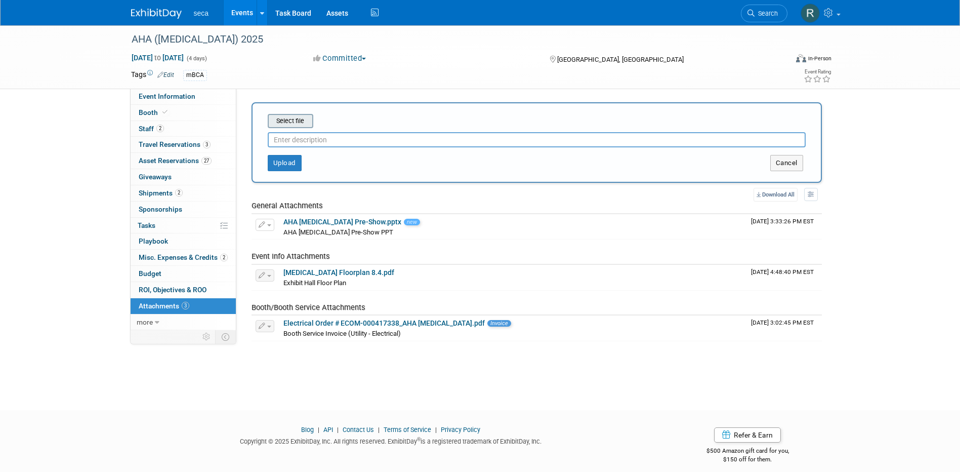
click at [294, 122] on input "file" at bounding box center [252, 121] width 120 height 12
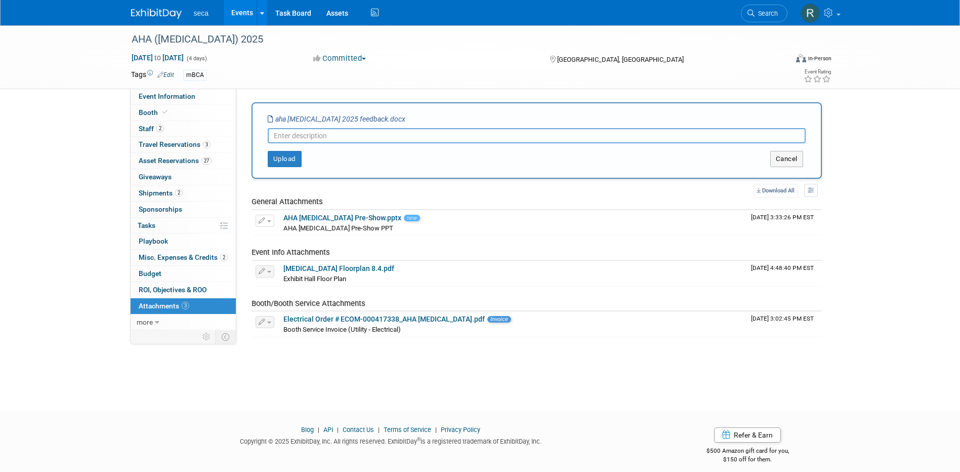
click at [308, 135] on input "text" at bounding box center [537, 135] width 538 height 15
click at [287, 152] on button "Upload" at bounding box center [285, 159] width 34 height 16
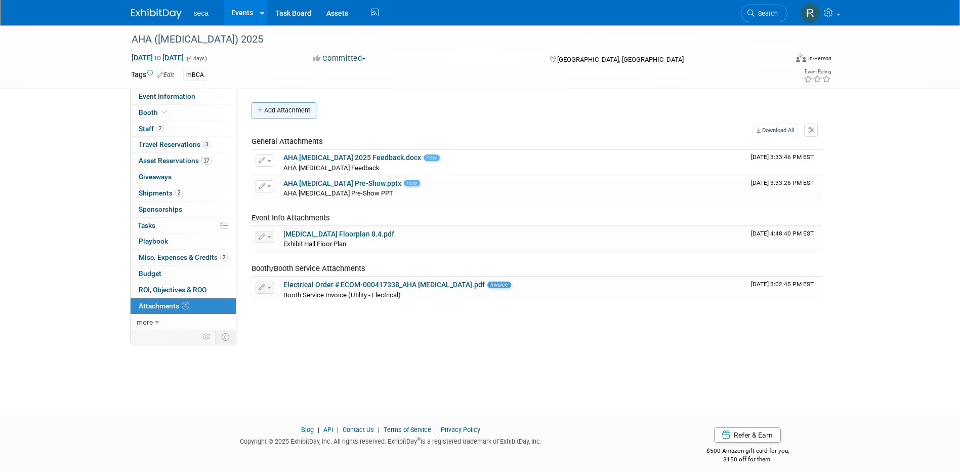
click at [286, 110] on button "Add Attachment" at bounding box center [283, 110] width 65 height 16
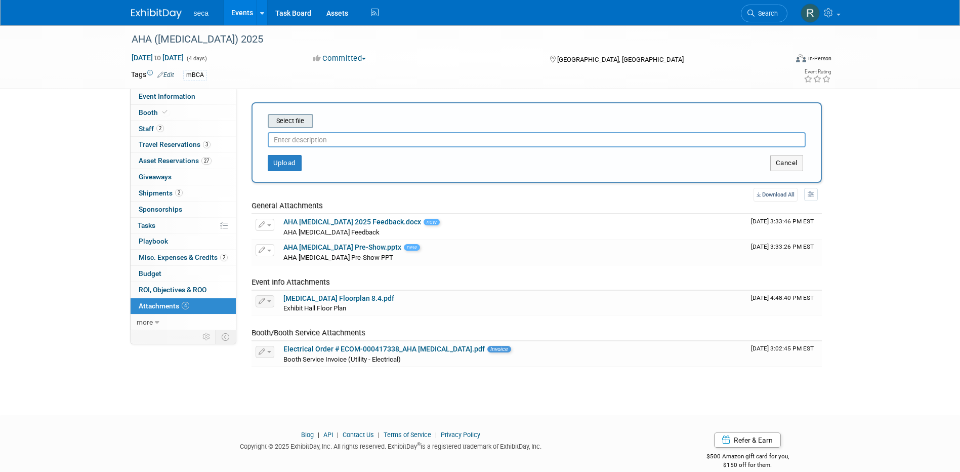
click at [287, 123] on input "file" at bounding box center [252, 121] width 120 height 12
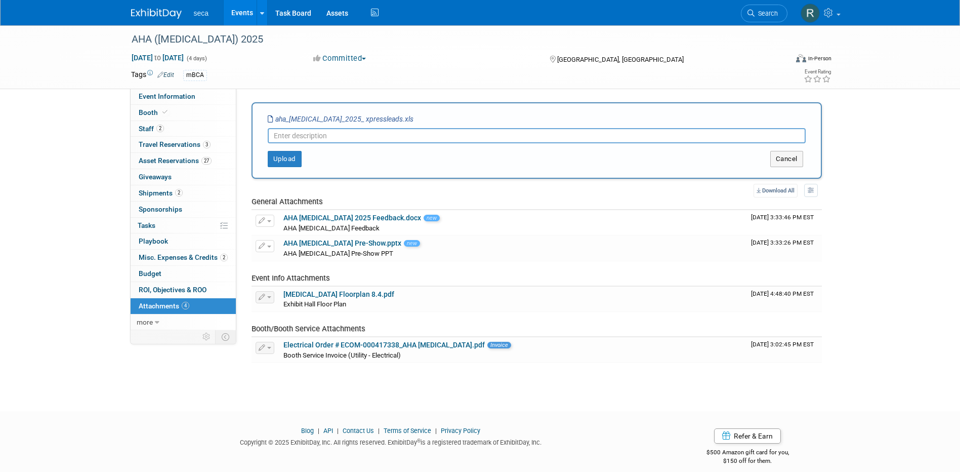
click at [331, 135] on input "text" at bounding box center [537, 135] width 538 height 15
type input "AHA [MEDICAL_DATA] Leads"
click at [282, 158] on button "Upload" at bounding box center [285, 159] width 34 height 16
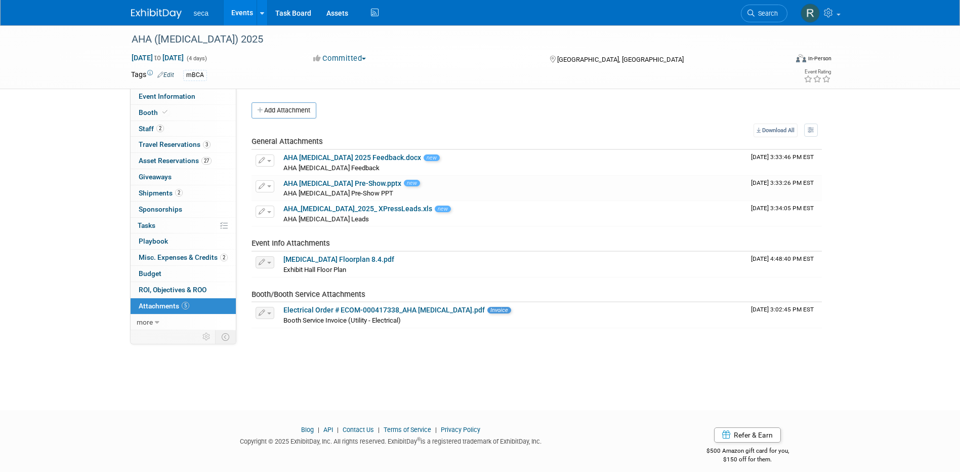
click at [244, 17] on link "Events" at bounding box center [242, 12] width 37 height 25
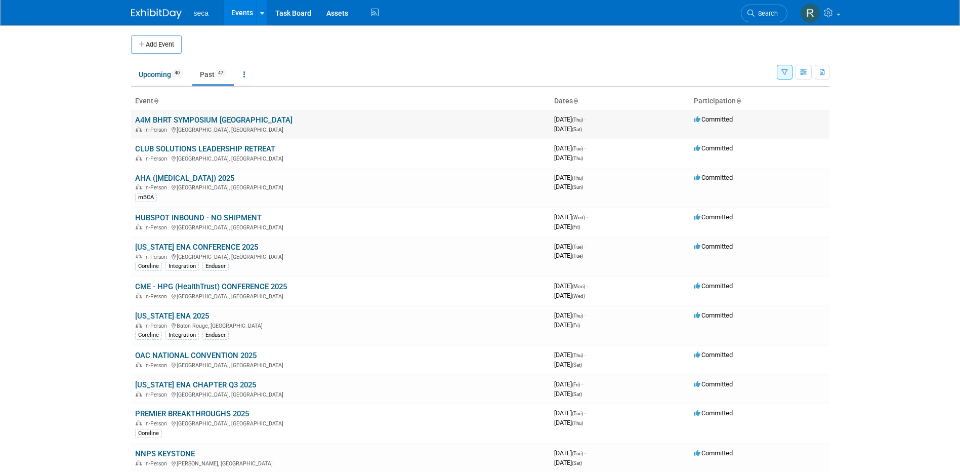
click at [187, 116] on link "A4M BHRT SYMPOSIUM [GEOGRAPHIC_DATA]" at bounding box center [213, 119] width 157 height 9
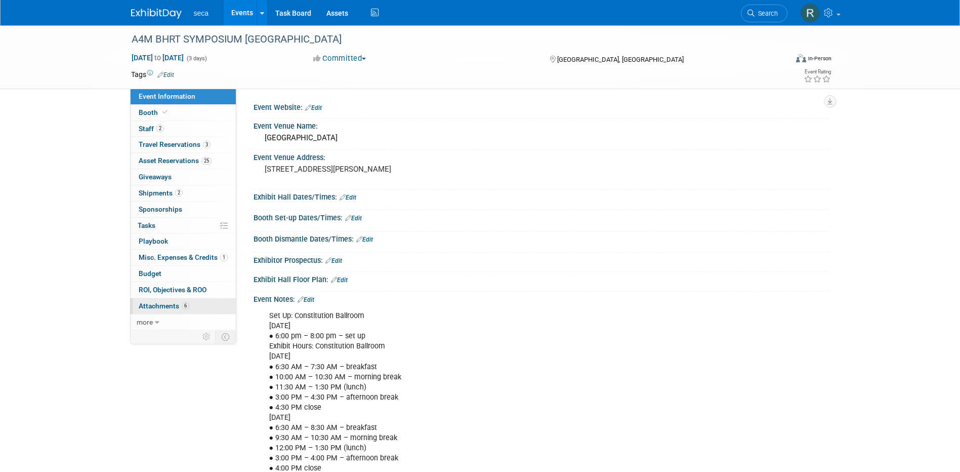
click at [172, 302] on span "Attachments 6" at bounding box center [164, 306] width 51 height 8
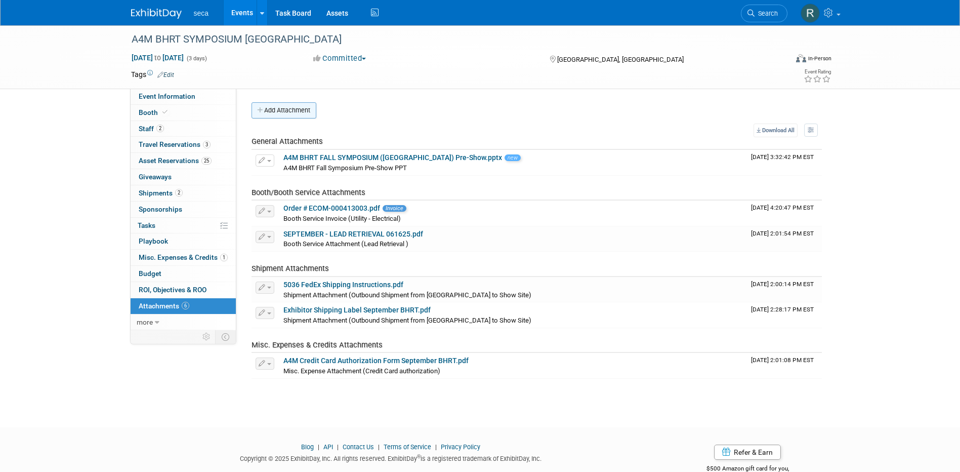
click at [280, 104] on button "Add Attachment" at bounding box center [283, 110] width 65 height 16
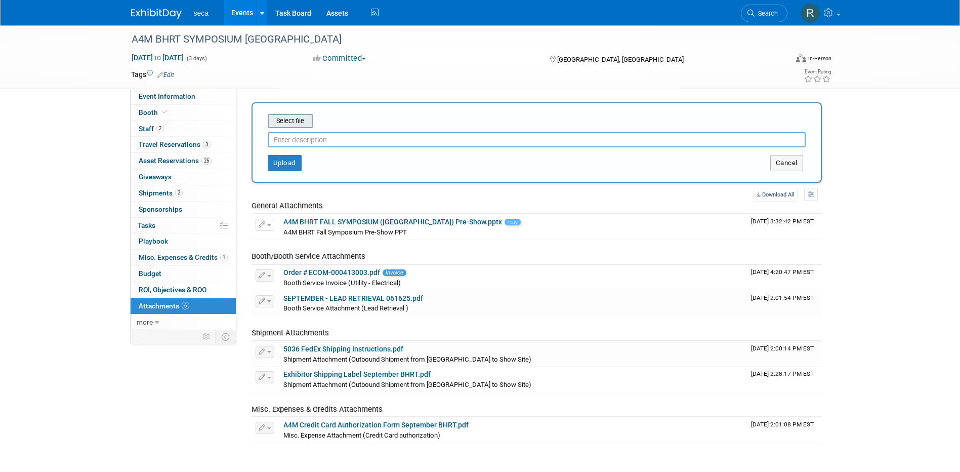
click at [287, 118] on input "file" at bounding box center [252, 121] width 120 height 12
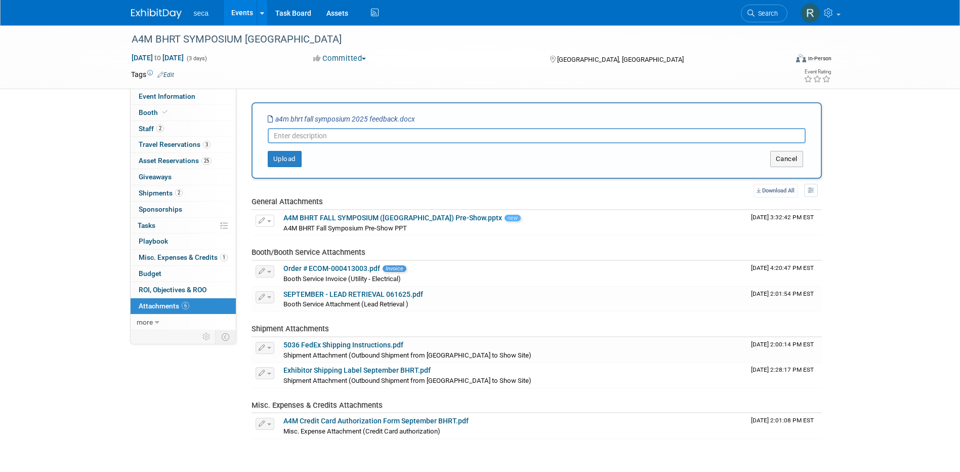
click at [341, 137] on input "text" at bounding box center [537, 135] width 538 height 15
type input "A4M BHRT Fall Symposium Feedback"
click at [295, 160] on button "Upload" at bounding box center [285, 159] width 34 height 16
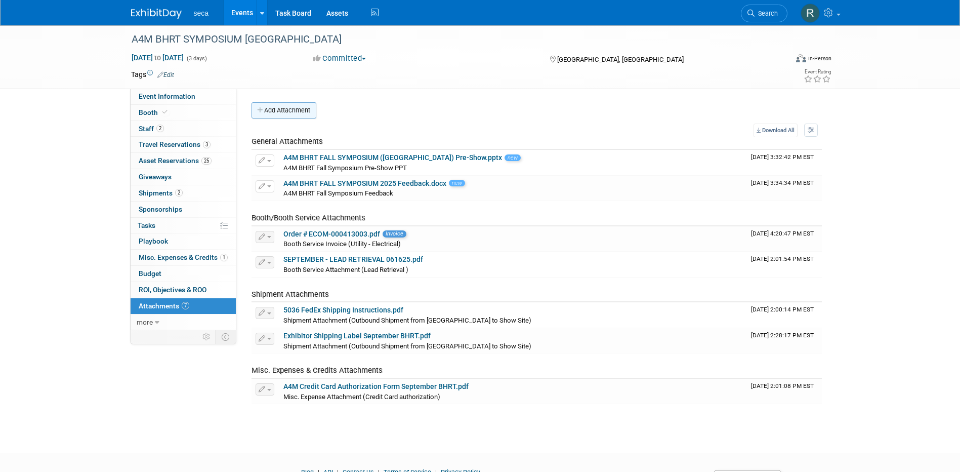
click at [285, 108] on button "Add Attachment" at bounding box center [283, 110] width 65 height 16
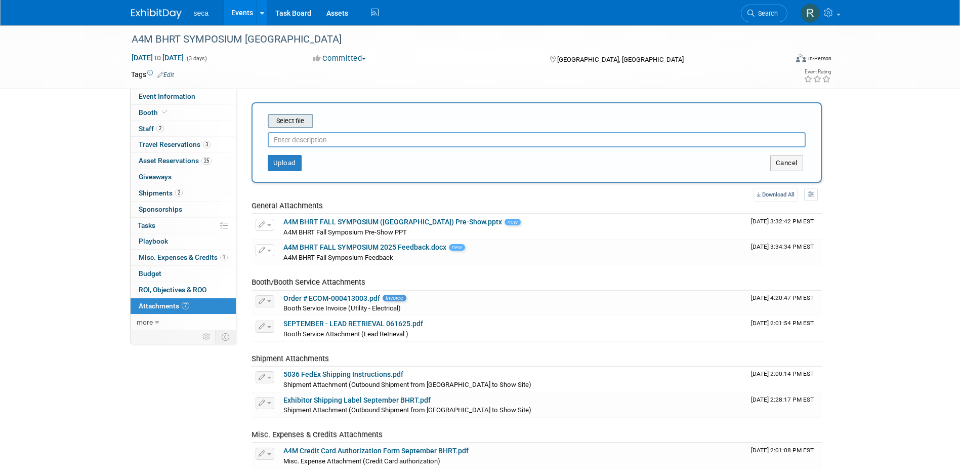
click at [296, 114] on div "Select file" at bounding box center [291, 121] width 46 height 14
click at [301, 119] on input "file" at bounding box center [252, 121] width 120 height 12
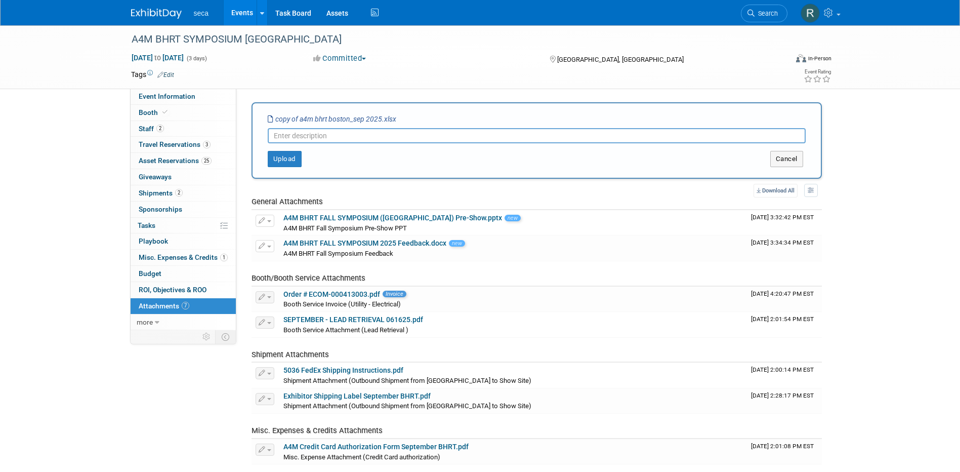
click at [321, 139] on input "text" at bounding box center [537, 135] width 538 height 15
type input "A4M BHRT Fall Symposium Leads"
click at [276, 160] on button "Upload" at bounding box center [285, 159] width 34 height 16
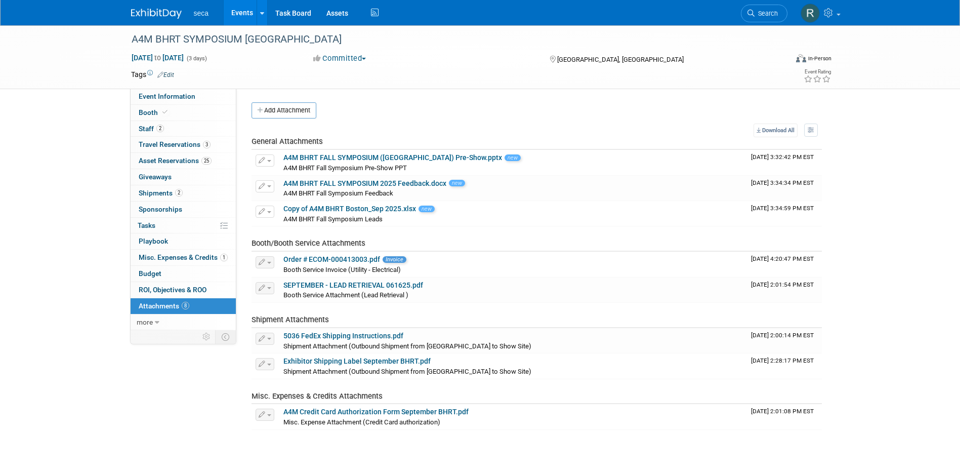
drag, startPoint x: 245, startPoint y: 13, endPoint x: 252, endPoint y: 18, distance: 9.1
click at [245, 13] on link "Events" at bounding box center [242, 12] width 37 height 25
